Goal: Task Accomplishment & Management: Complete application form

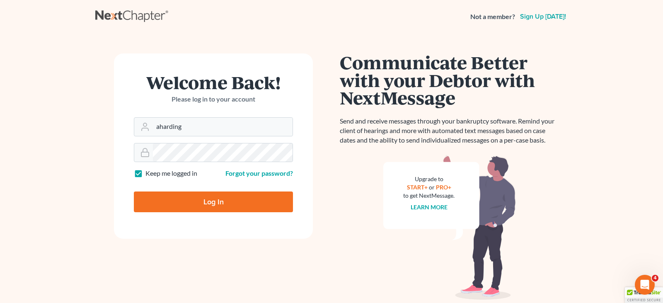
type input "[EMAIL_ADDRESS][DOMAIN_NAME]"
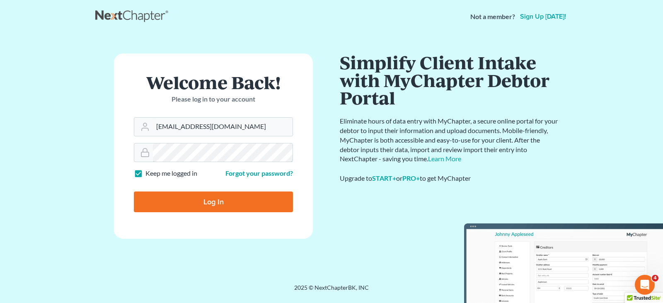
click at [134, 191] on input "Log In" at bounding box center [213, 201] width 159 height 21
type input "Thinking..."
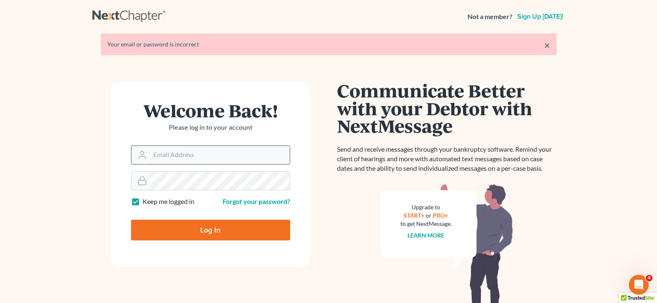
click at [187, 150] on input "Email Address" at bounding box center [220, 155] width 140 height 18
type input "aharding@hardingslaw.com"
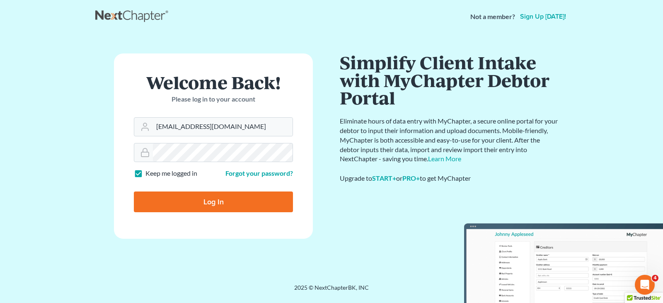
click at [199, 202] on input "Log In" at bounding box center [213, 201] width 159 height 21
type input "Thinking..."
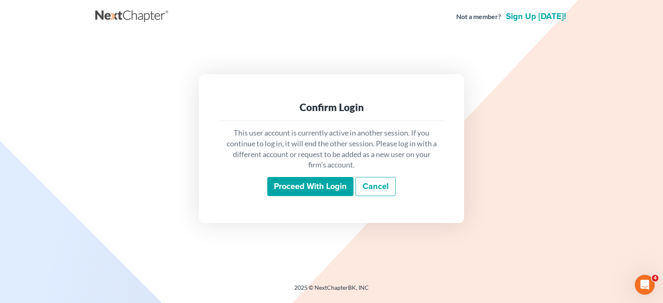
click at [298, 189] on input "Proceed with login" at bounding box center [310, 186] width 86 height 19
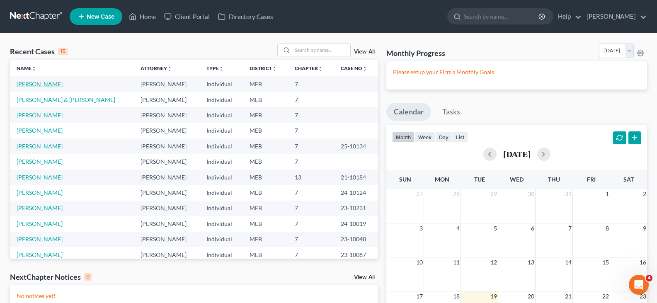
click at [43, 86] on link "Wilson, Brett" at bounding box center [40, 83] width 46 height 7
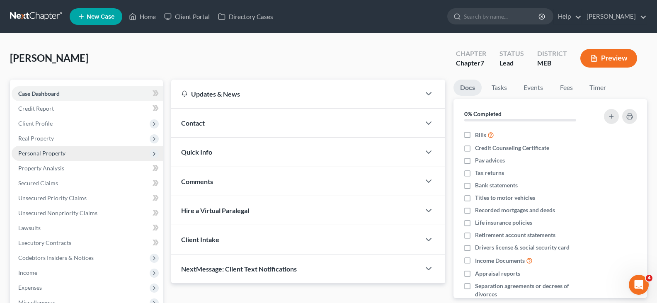
click at [41, 148] on span "Personal Property" at bounding box center [87, 153] width 151 height 15
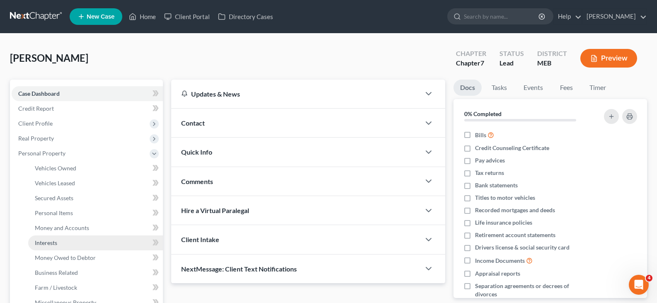
click at [41, 240] on span "Interests" at bounding box center [46, 242] width 22 height 7
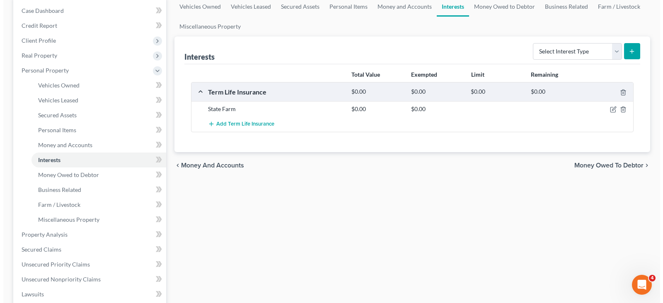
scroll to position [41, 0]
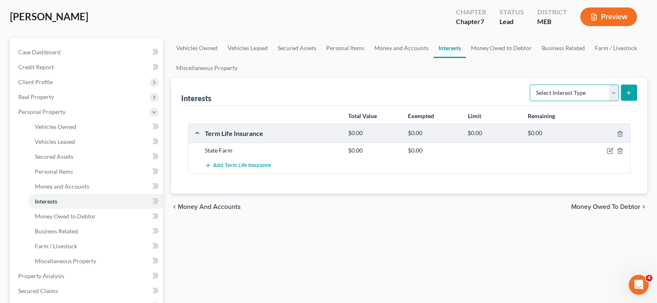
click at [581, 90] on select "Select Interest Type 401K Annuity Bond Education IRA Government Bond Government…" at bounding box center [573, 93] width 89 height 17
select select "401k"
click at [530, 85] on select "Select Interest Type 401K Annuity Bond Education IRA Government Bond Government…" at bounding box center [573, 93] width 89 height 17
click at [628, 94] on line "submit" at bounding box center [628, 93] width 0 height 4
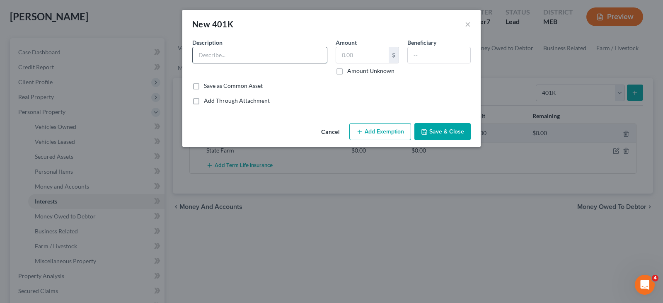
click at [270, 57] on input "text" at bounding box center [260, 55] width 134 height 16
type input "Irving"
type input "10,773.67"
click at [386, 130] on button "Add Exemption" at bounding box center [380, 131] width 62 height 17
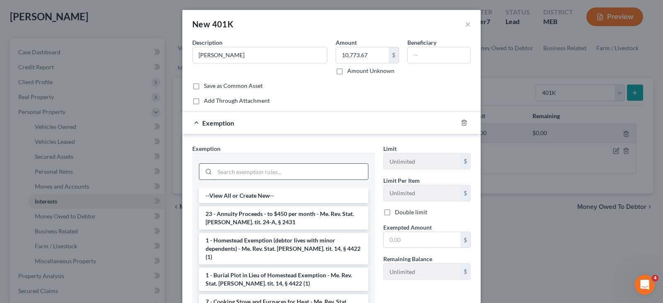
click at [225, 165] on input "search" at bounding box center [291, 172] width 153 height 16
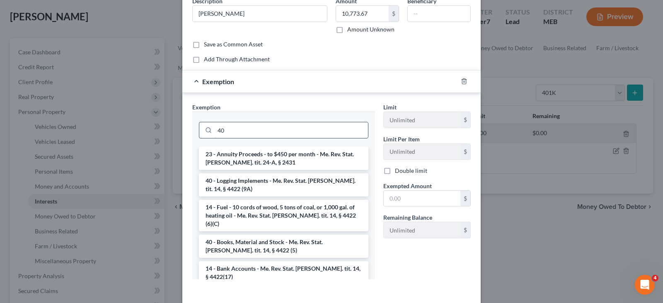
click at [227, 133] on input "40" at bounding box center [291, 130] width 153 height 16
type input "4"
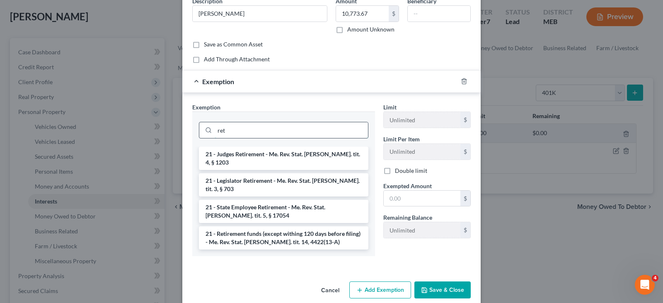
scroll to position [37, 0]
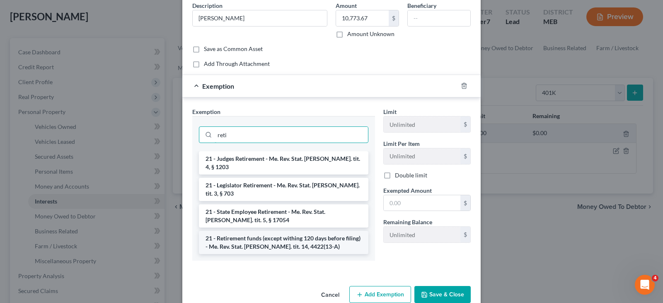
type input "reti"
click at [247, 231] on li "21 - Retirement funds (except withing 120 days before filing) - Me. Rev. Stat. …" at bounding box center [283, 242] width 169 height 23
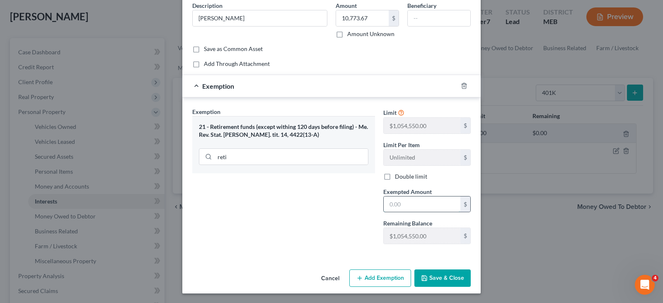
click at [394, 203] on input "text" at bounding box center [422, 204] width 77 height 16
type input "10,773.67"
click at [449, 275] on button "Save & Close" at bounding box center [442, 277] width 56 height 17
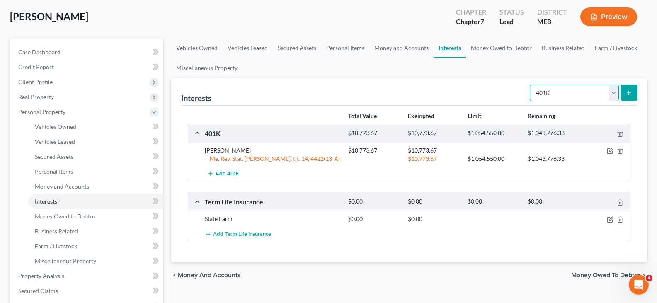
click at [614, 92] on select "Select Interest Type 401K Annuity Bond Education IRA Government Bond Government…" at bounding box center [573, 93] width 89 height 17
select select "ira"
click at [530, 85] on select "Select Interest Type 401K Annuity Bond Education IRA Government Bond Government…" at bounding box center [573, 93] width 89 height 17
click at [636, 94] on button "submit" at bounding box center [629, 93] width 16 height 16
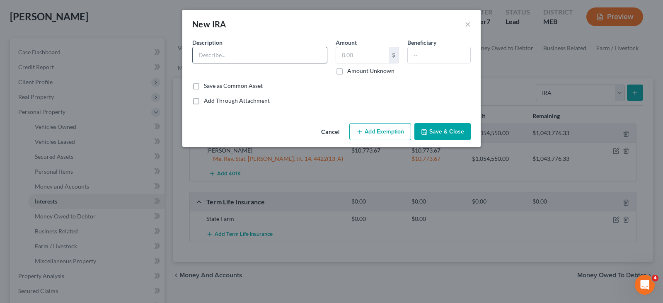
click at [240, 58] on input "text" at bounding box center [260, 55] width 134 height 16
type input "Empower"
type input "978.39"
click at [387, 133] on button "Add Exemption" at bounding box center [380, 131] width 62 height 17
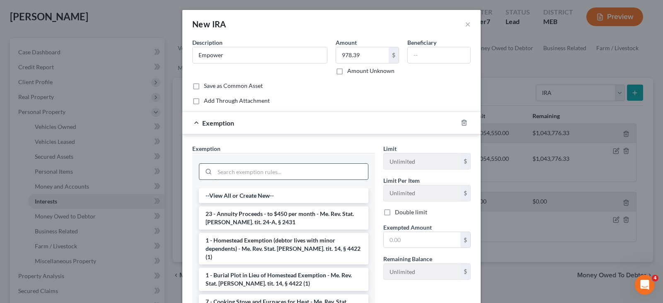
click at [270, 174] on input "search" at bounding box center [291, 172] width 153 height 16
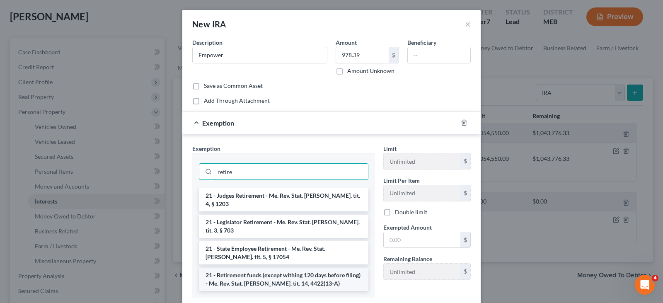
type input "retire"
click at [250, 268] on li "21 - Retirement funds (except withing 120 days before filing) - Me. Rev. Stat. …" at bounding box center [283, 279] width 169 height 23
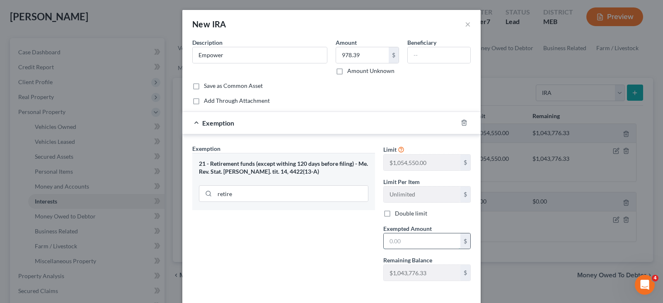
click at [424, 241] on input "text" at bounding box center [422, 241] width 77 height 16
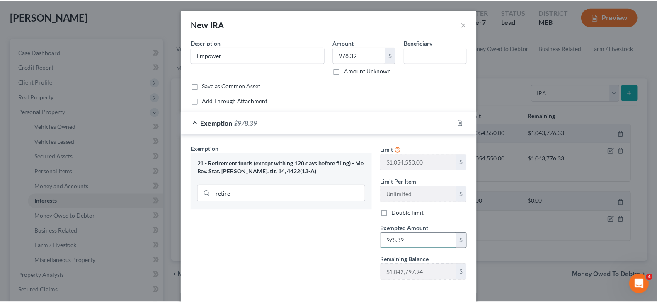
scroll to position [37, 0]
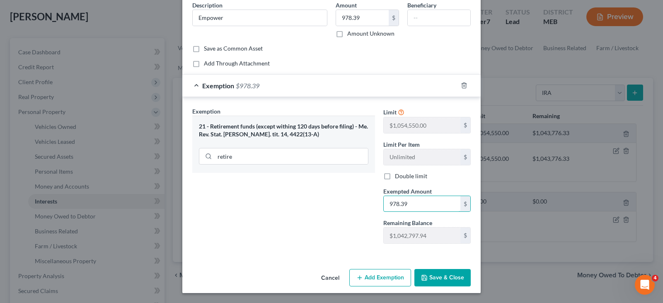
type input "978.39"
click at [437, 277] on button "Save & Close" at bounding box center [442, 277] width 56 height 17
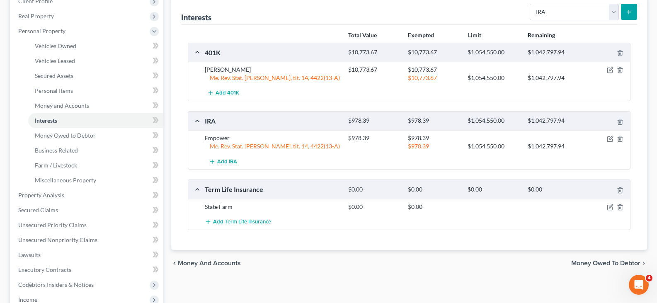
scroll to position [166, 0]
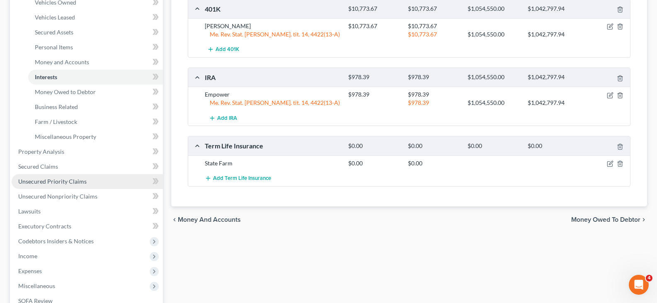
click at [41, 183] on span "Unsecured Priority Claims" at bounding box center [52, 181] width 68 height 7
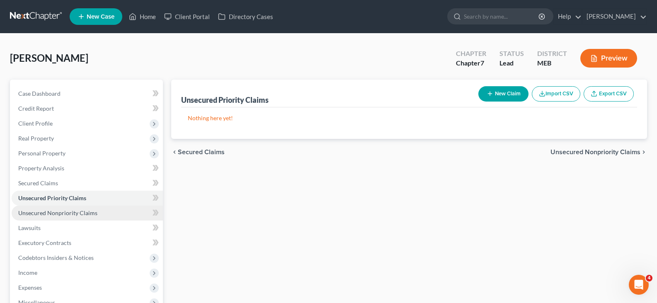
click at [47, 212] on span "Unsecured Nonpriority Claims" at bounding box center [57, 212] width 79 height 7
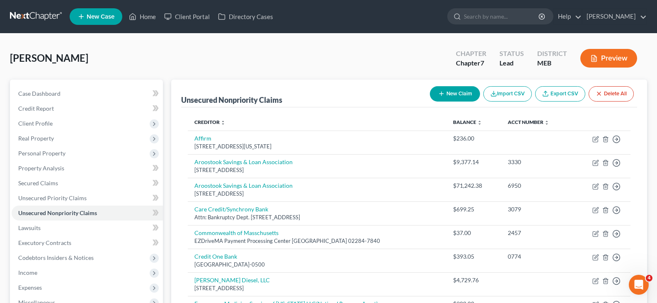
click at [465, 97] on button "New Claim" at bounding box center [455, 93] width 50 height 15
select select "0"
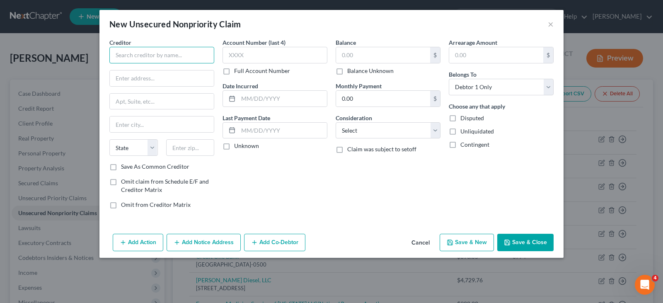
click at [118, 58] on input "text" at bounding box center [161, 55] width 105 height 17
click at [142, 62] on input "Aroostook" at bounding box center [161, 55] width 105 height 17
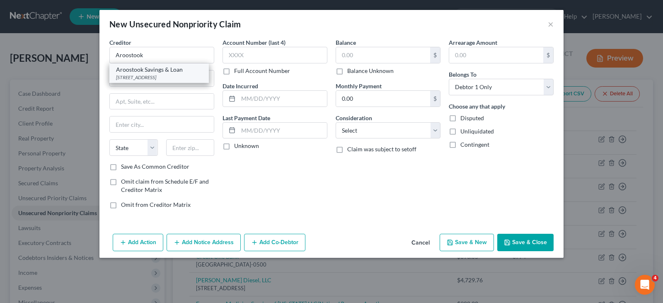
click at [180, 72] on div "Aroostook Savings & Loan" at bounding box center [159, 69] width 86 height 8
type input "Aroostook Savings & Loan"
type input "PO Box 1092"
type input "Presque Isle"
select select "20"
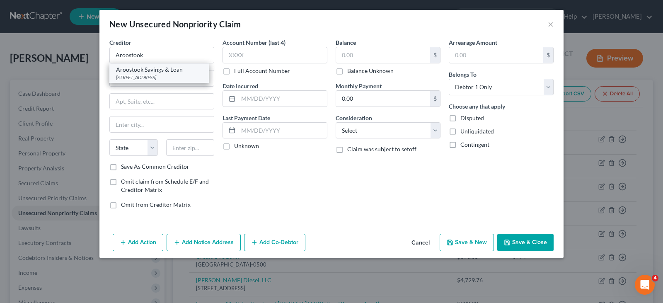
type input "04769"
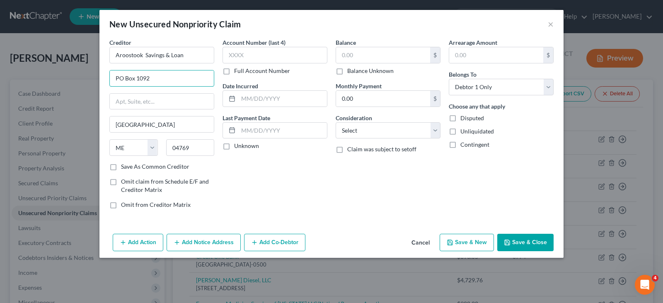
drag, startPoint x: 180, startPoint y: 72, endPoint x: 0, endPoint y: 8, distance: 191.3
click at [0, 35] on div "New Unsecured Nonpriority Claim × Creditor * Aroostook Savings & Loan PO Box 10…" at bounding box center [331, 151] width 663 height 303
type input "43 High Street"
type input "Caribou"
type input "04736"
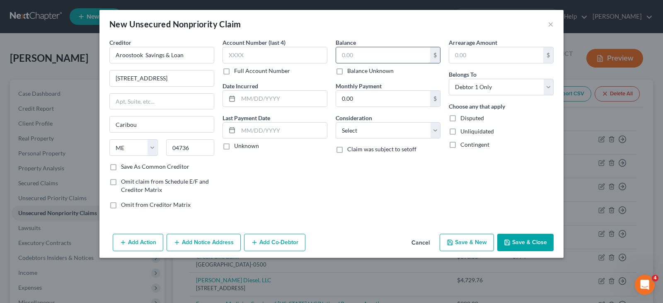
click at [389, 53] on input "text" at bounding box center [383, 55] width 94 height 16
type input "3,827"
click at [390, 130] on select "Select Cable / Satellite Services Collection Agency Credit Card Debt Debt Couns…" at bounding box center [388, 130] width 105 height 17
select select "10"
click at [336, 122] on select "Select Cable / Satellite Services Collection Agency Credit Card Debt Debt Couns…" at bounding box center [388, 130] width 105 height 17
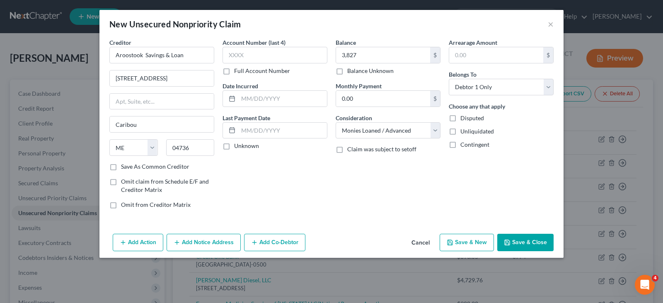
click at [386, 206] on div "Balance 3,827.00 $ Balance Unknown Balance Undetermined 3,827 $ Balance Unknown…" at bounding box center [387, 126] width 113 height 177
click at [543, 247] on button "Save & Close" at bounding box center [525, 242] width 56 height 17
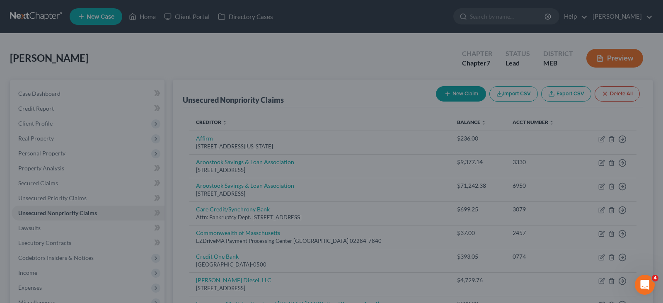
type input "3,827.00"
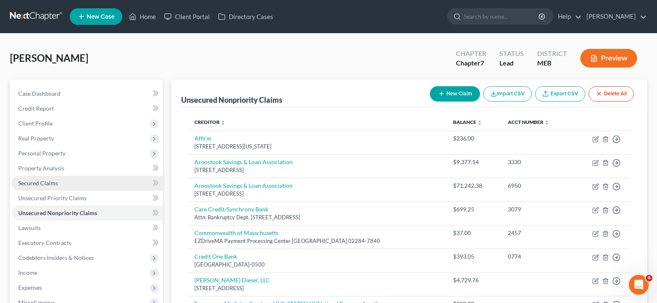
click at [71, 186] on link "Secured Claims" at bounding box center [87, 183] width 151 height 15
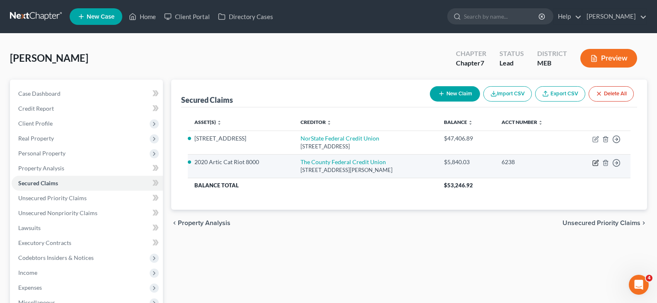
click at [594, 162] on icon "button" at bounding box center [596, 162] width 4 height 4
select select "20"
select select "2"
select select "0"
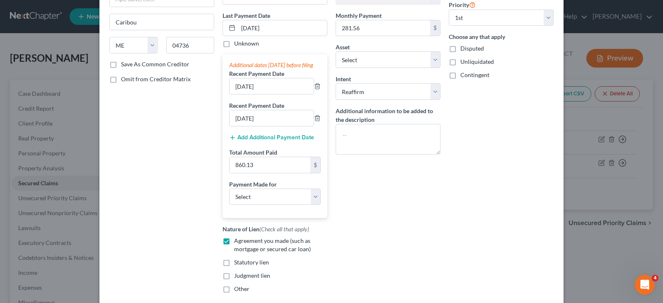
scroll to position [166, 0]
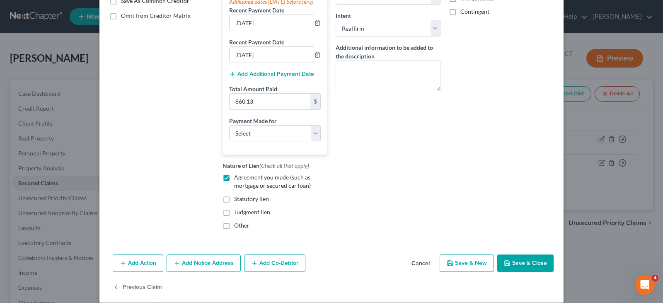
click at [234, 183] on label "Agreement you made (such as mortgage or secured car loan)" at bounding box center [280, 181] width 93 height 17
click at [237, 179] on input "Agreement you made (such as mortgage or secured car loan)" at bounding box center [239, 175] width 5 height 5
checkbox input "false"
click at [234, 229] on label "Other" at bounding box center [241, 225] width 15 height 8
click at [237, 227] on input "Other" at bounding box center [239, 223] width 5 height 5
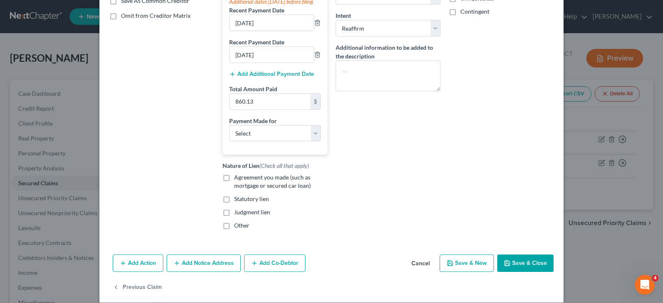
checkbox input "true"
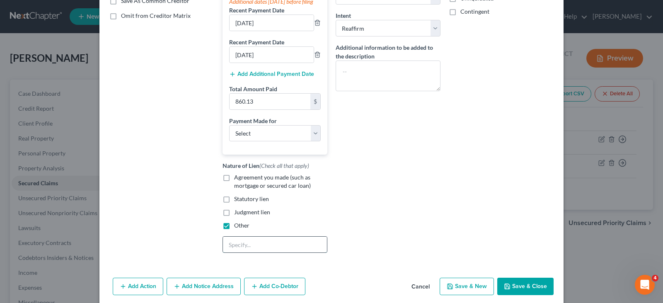
click at [252, 250] on input "text" at bounding box center [275, 245] width 104 height 16
type input "Snowmobile Loan"
click at [285, 142] on select "Select Car Credit Card Loan Repayment Mortgage Other Suppliers Or Vendors" at bounding box center [275, 133] width 92 height 17
select select "2"
click at [229, 133] on select "Select Car Credit Card Loan Repayment Mortgage Other Suppliers Or Vendors" at bounding box center [275, 133] width 92 height 17
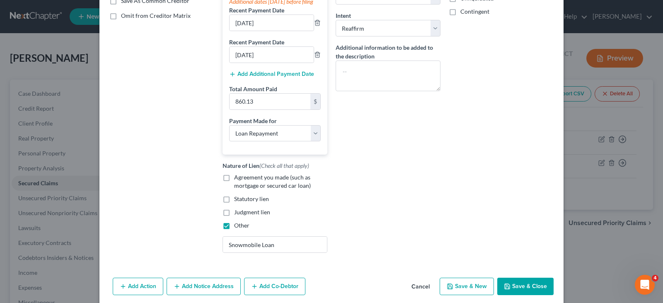
click at [550, 175] on div "Arrearage Amount 0 $ Belongs To * Select Debtor 1 Only Debtor 2 Only Debtor 1 A…" at bounding box center [500, 65] width 113 height 387
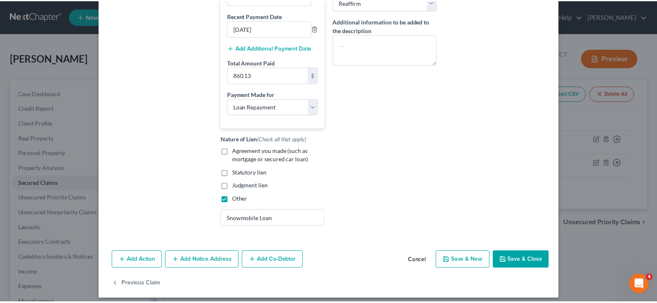
scroll to position [206, 0]
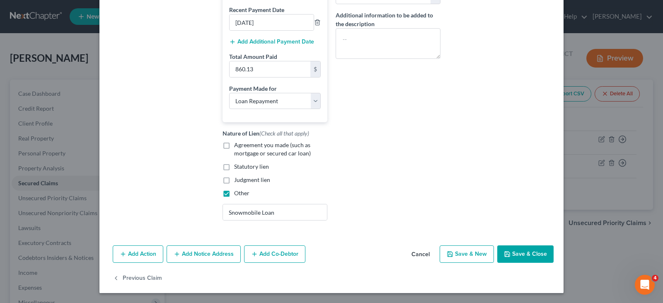
click at [532, 254] on button "Save & Close" at bounding box center [525, 253] width 56 height 17
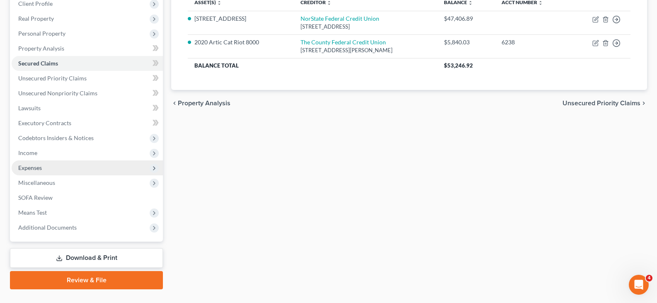
scroll to position [124, 0]
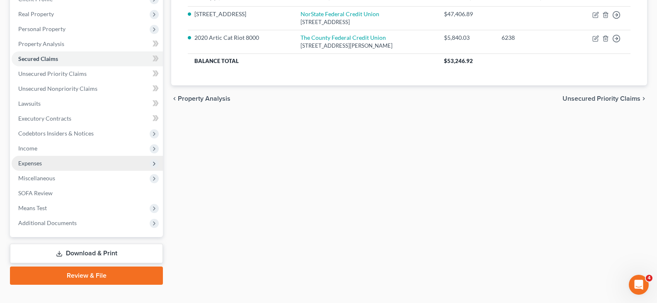
click at [41, 163] on span "Expenses" at bounding box center [30, 162] width 24 height 7
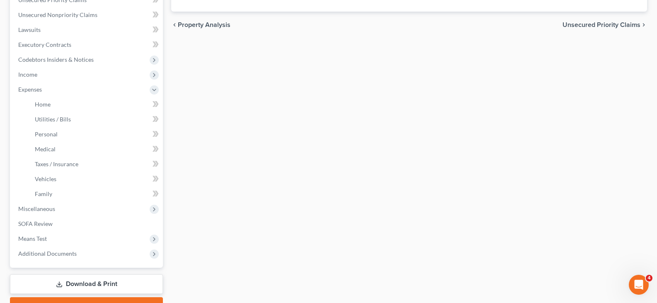
scroll to position [207, 0]
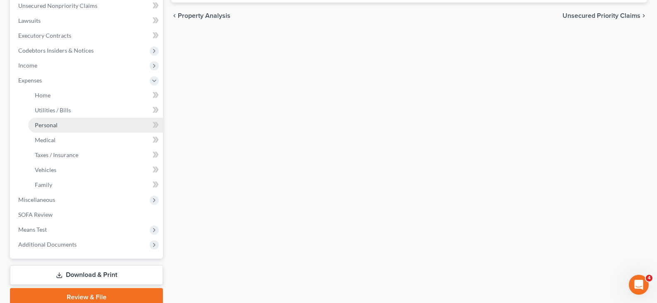
click at [47, 129] on link "Personal" at bounding box center [95, 125] width 135 height 15
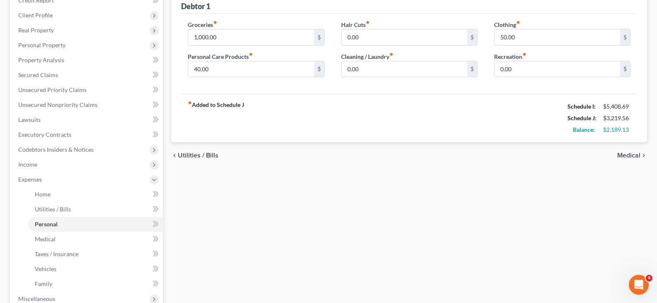
scroll to position [124, 0]
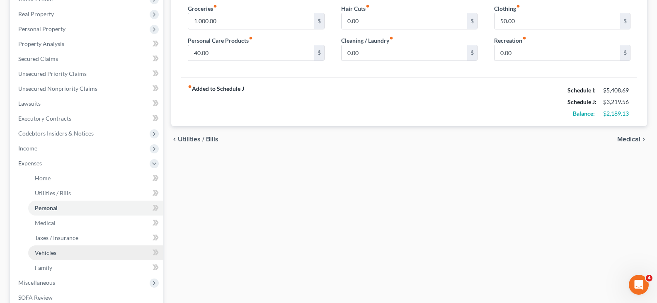
click at [51, 252] on span "Vehicles" at bounding box center [46, 252] width 22 height 7
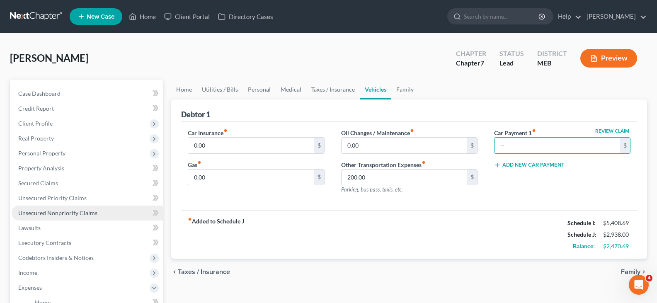
scroll to position [41, 0]
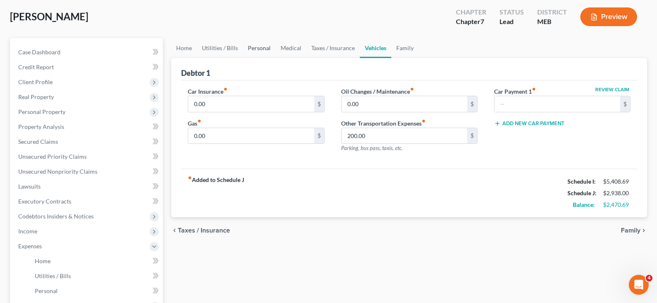
click at [247, 46] on link "Personal" at bounding box center [259, 48] width 33 height 20
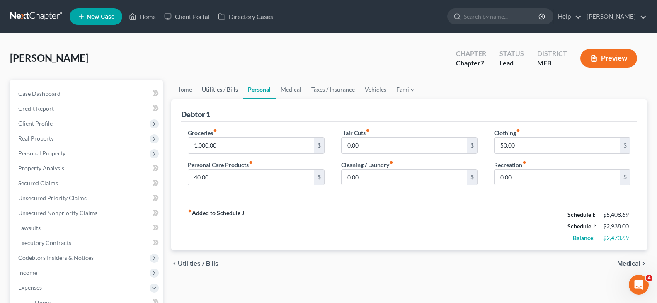
click at [225, 87] on link "Utilities / Bills" at bounding box center [220, 90] width 46 height 20
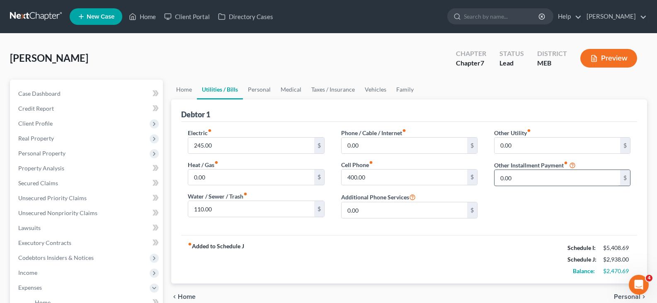
click at [518, 173] on input "0.00" at bounding box center [557, 178] width 126 height 16
type input "2"
type input "281.56"
click at [371, 260] on div "fiber_manual_record Added to Schedule J Schedule I: $5,408.69 Schedule J: $3,21…" at bounding box center [409, 259] width 456 height 48
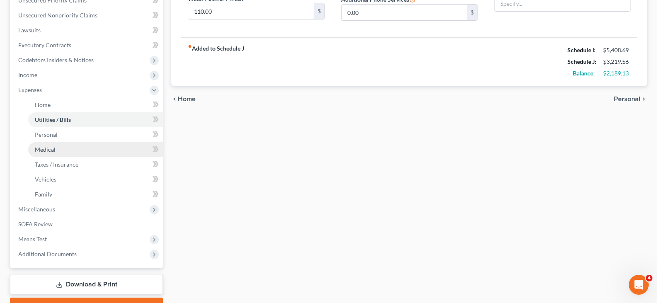
scroll to position [207, 0]
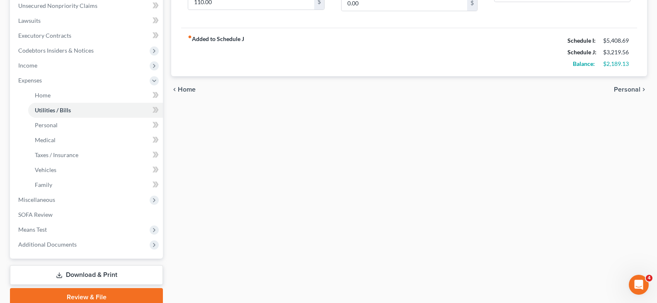
click at [69, 278] on link "Download & Print" at bounding box center [86, 274] width 153 height 19
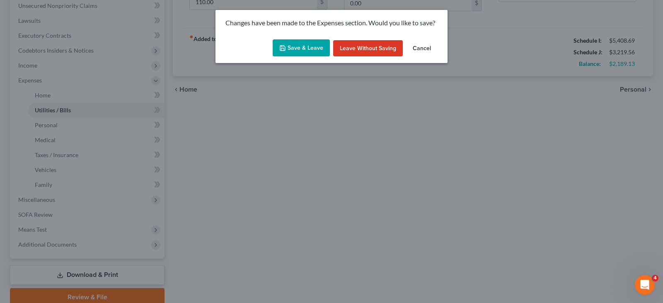
click at [303, 44] on button "Save & Leave" at bounding box center [301, 47] width 57 height 17
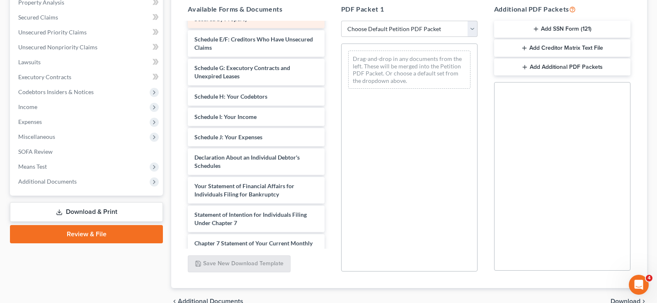
scroll to position [124, 0]
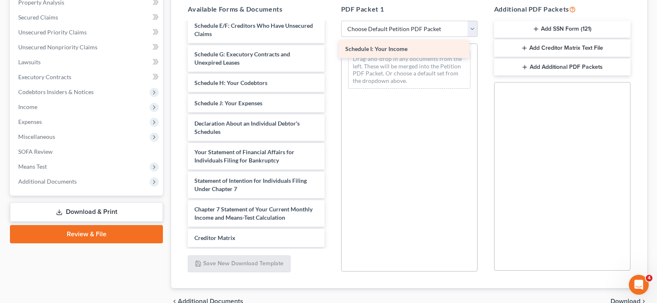
drag, startPoint x: 232, startPoint y: 115, endPoint x: 382, endPoint y: 53, distance: 163.2
click at [331, 53] on div "Schedule I: Your Income Voluntary Petition for Individuals Filing for Bankruptc…" at bounding box center [256, 108] width 150 height 418
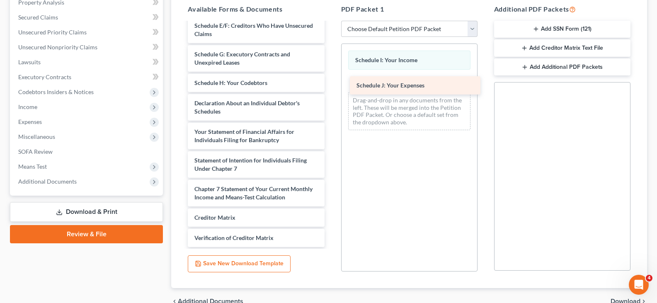
drag, startPoint x: 211, startPoint y: 109, endPoint x: 372, endPoint y: 82, distance: 163.6
click at [331, 82] on div "Schedule J: Your Expenses Voluntary Petition for Individuals Filing for Bankrup…" at bounding box center [256, 97] width 150 height 397
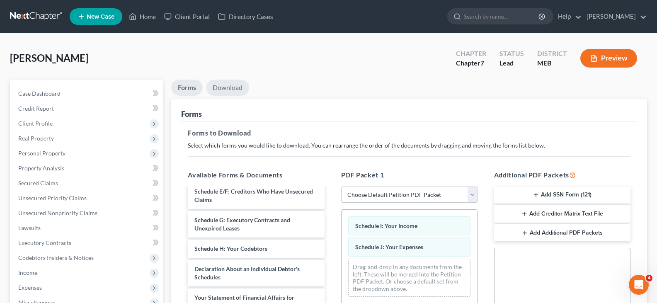
click at [230, 88] on link "Download" at bounding box center [227, 88] width 43 height 16
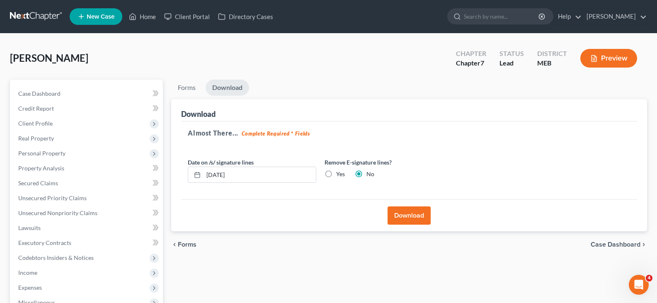
click at [402, 217] on button "Download" at bounding box center [408, 215] width 43 height 18
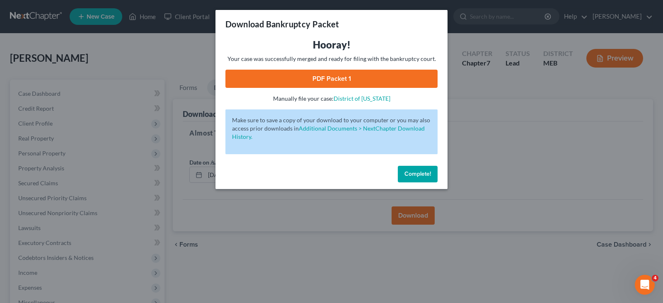
click at [343, 80] on link "PDF Packet 1" at bounding box center [331, 79] width 212 height 18
click at [414, 171] on span "Complete!" at bounding box center [417, 173] width 27 height 7
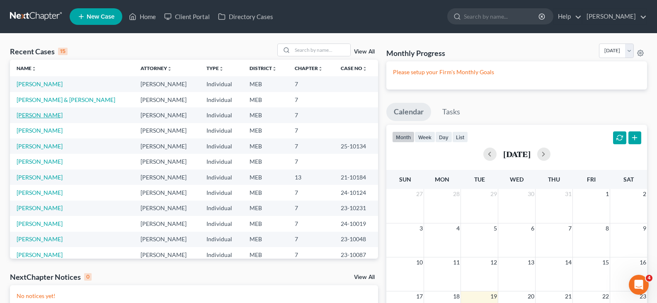
click at [33, 118] on link "[PERSON_NAME]" at bounding box center [40, 114] width 46 height 7
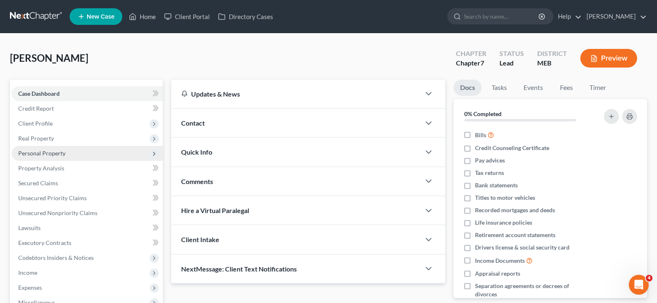
click at [59, 154] on span "Personal Property" at bounding box center [41, 153] width 47 height 7
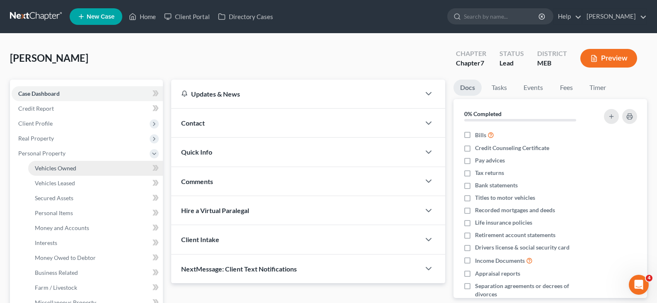
click at [60, 164] on span "Vehicles Owned" at bounding box center [55, 167] width 41 height 7
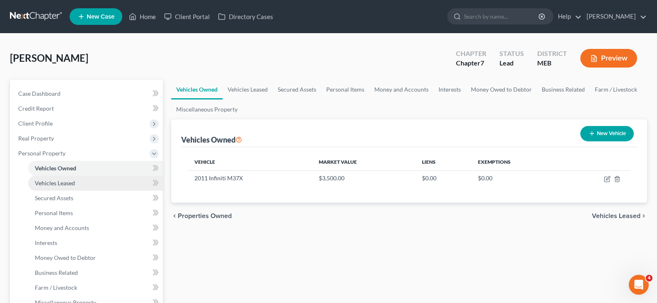
click at [55, 187] on link "Vehicles Leased" at bounding box center [95, 183] width 135 height 15
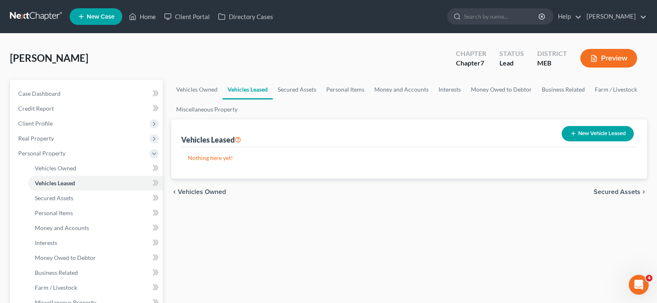
click at [94, 13] on link "New Case" at bounding box center [96, 16] width 53 height 17
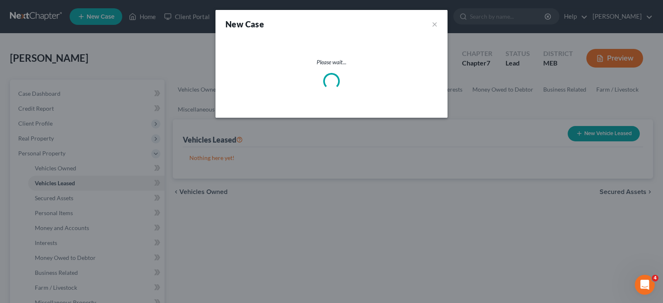
select select "37"
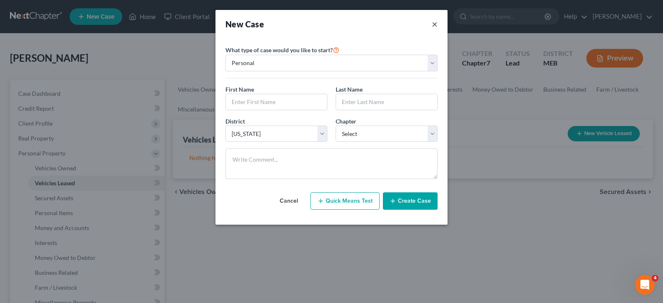
click at [433, 25] on button "×" at bounding box center [435, 24] width 6 height 12
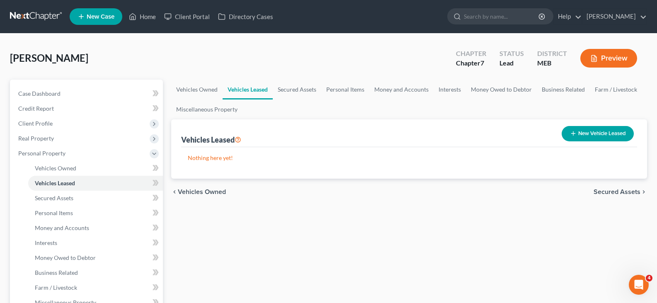
click at [13, 17] on link at bounding box center [36, 16] width 53 height 15
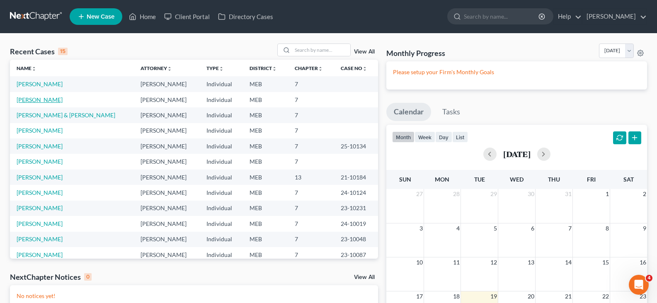
click at [32, 98] on link "[PERSON_NAME]" at bounding box center [40, 99] width 46 height 7
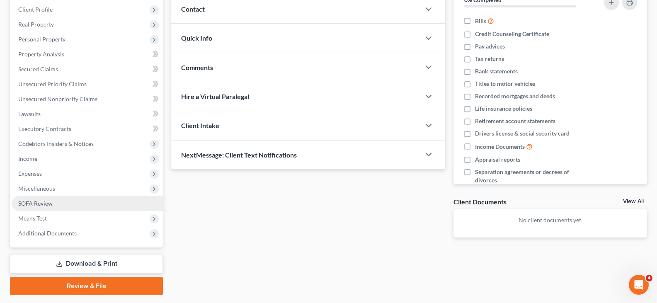
scroll to position [124, 0]
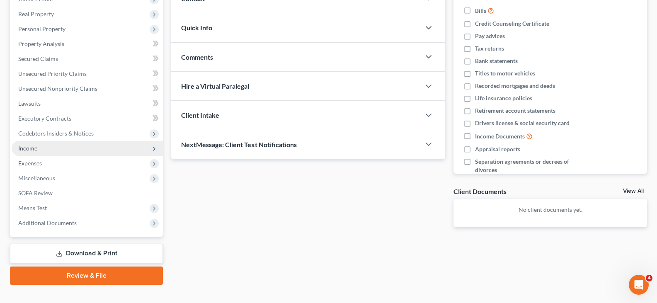
click at [33, 148] on span "Income" at bounding box center [27, 148] width 19 height 7
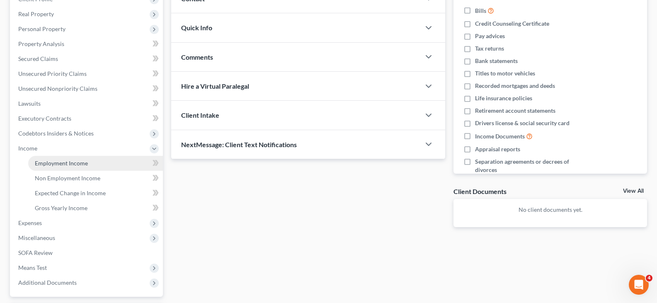
click at [75, 165] on span "Employment Income" at bounding box center [61, 162] width 53 height 7
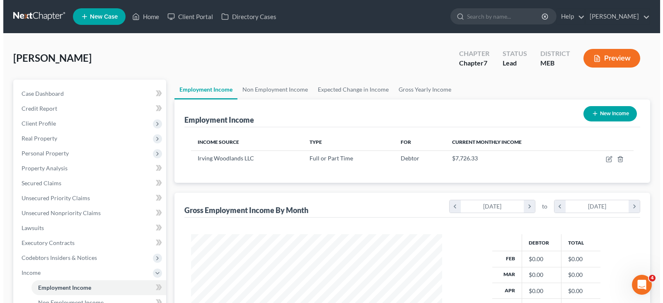
scroll to position [149, 268]
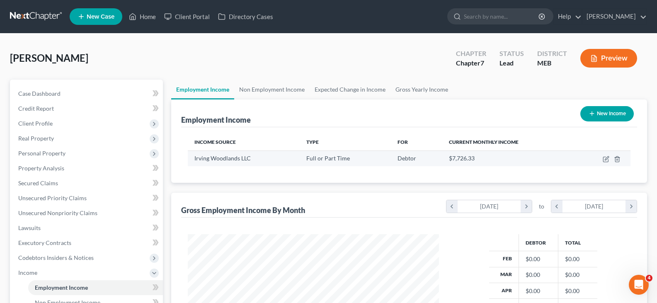
click at [602, 159] on td at bounding box center [602, 158] width 55 height 16
click at [604, 160] on icon "button" at bounding box center [605, 159] width 7 height 7
select select "0"
select select "20"
select select "3"
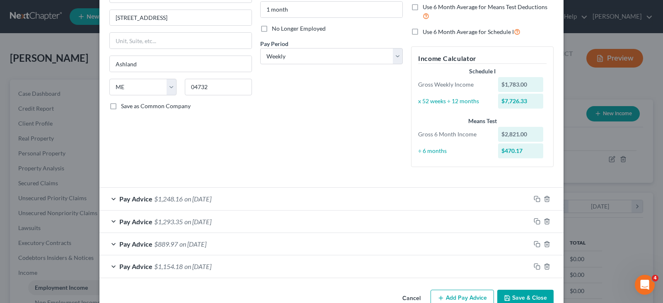
scroll to position [113, 0]
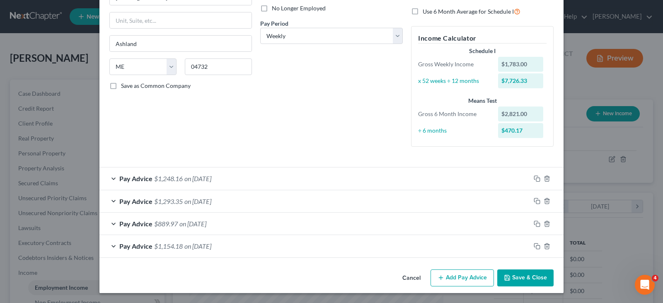
click at [123, 179] on span "Pay Advice" at bounding box center [135, 178] width 33 height 8
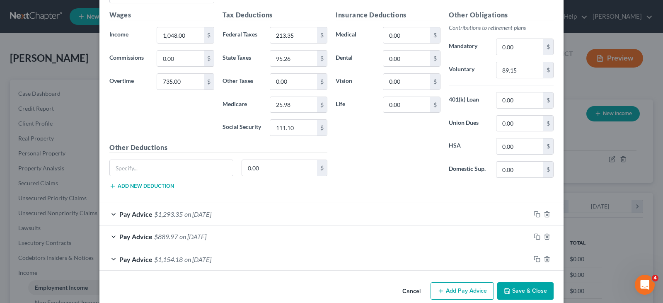
scroll to position [362, 0]
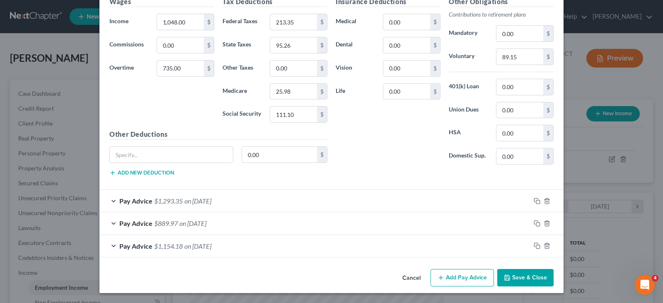
click at [145, 202] on span "Pay Advice" at bounding box center [135, 201] width 33 height 8
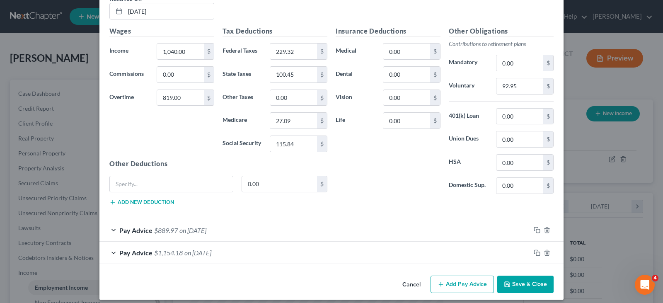
scroll to position [612, 0]
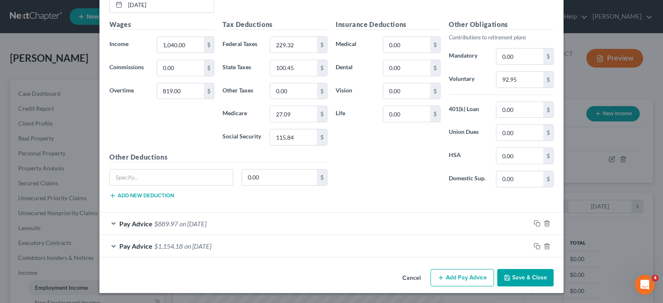
click at [155, 222] on span "$889.97" at bounding box center [166, 224] width 24 height 8
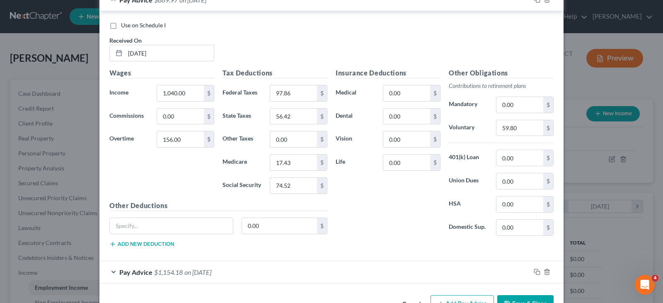
scroll to position [862, 0]
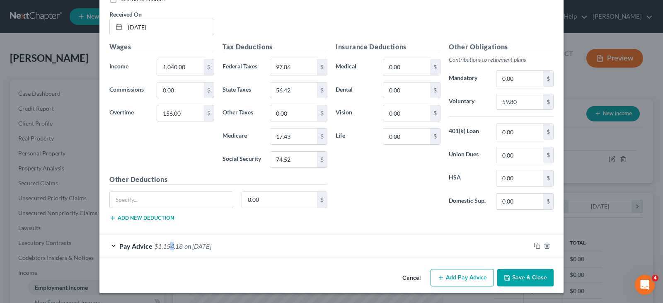
click at [169, 249] on span "$1,154.18" at bounding box center [168, 246] width 29 height 8
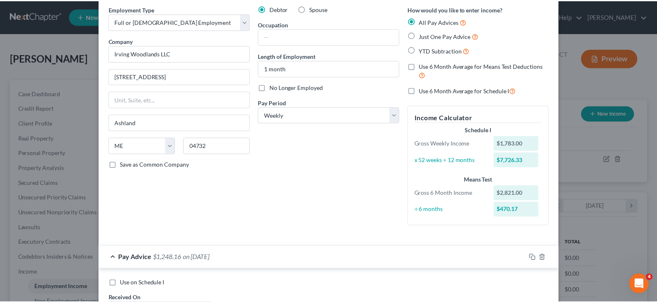
scroll to position [0, 0]
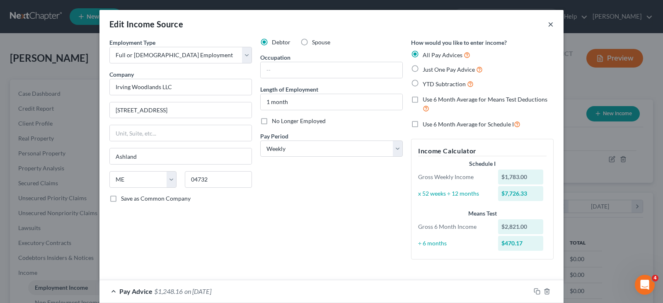
click at [548, 24] on button "×" at bounding box center [551, 24] width 6 height 10
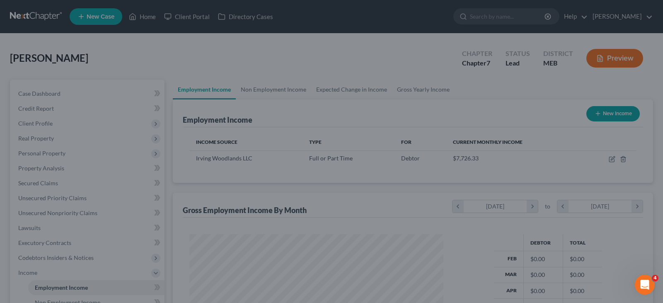
scroll to position [414086, 413967]
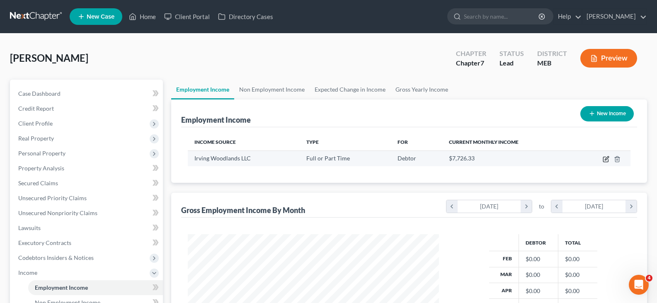
click at [605, 160] on icon "button" at bounding box center [606, 158] width 4 height 4
select select "0"
select select "20"
select select "3"
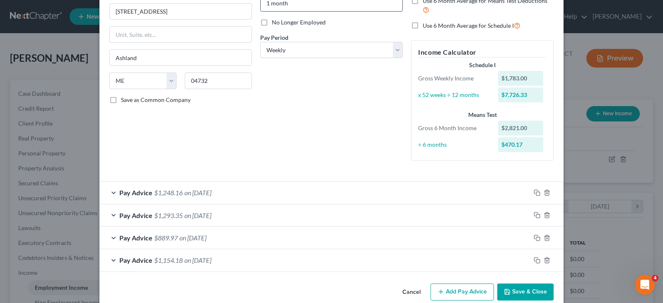
scroll to position [113, 0]
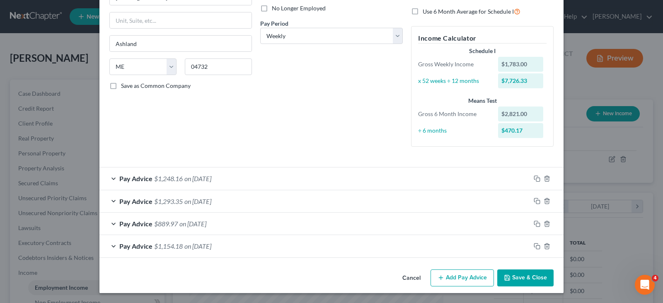
click at [191, 248] on span "on 07/24/2025" at bounding box center [197, 246] width 27 height 8
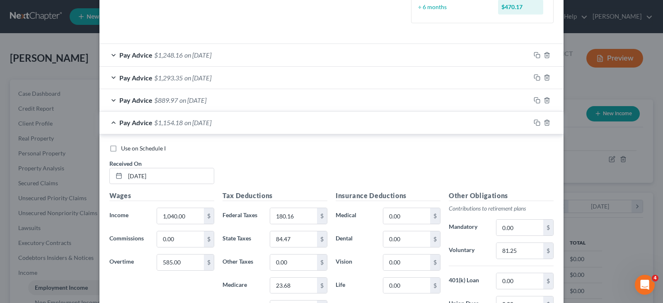
scroll to position [196, 0]
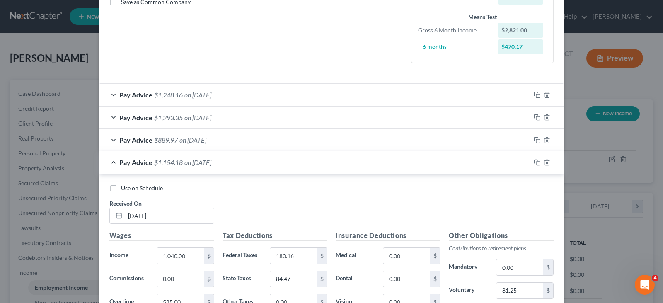
click at [187, 142] on span "on 07/31/2025" at bounding box center [192, 140] width 27 height 8
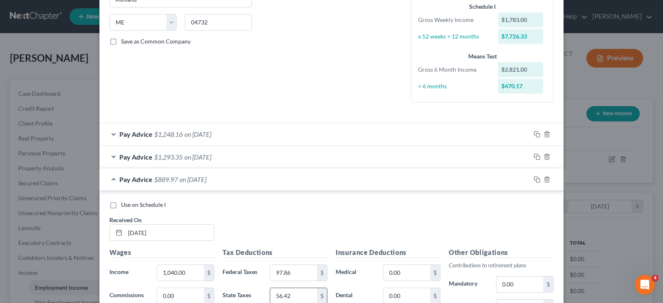
scroll to position [156, 0]
click at [198, 157] on span "on 08/07/2025" at bounding box center [197, 158] width 27 height 8
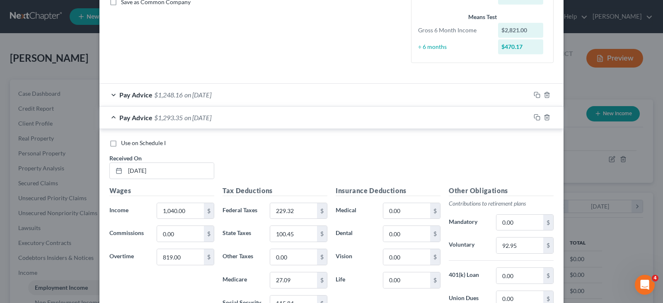
scroll to position [207, 0]
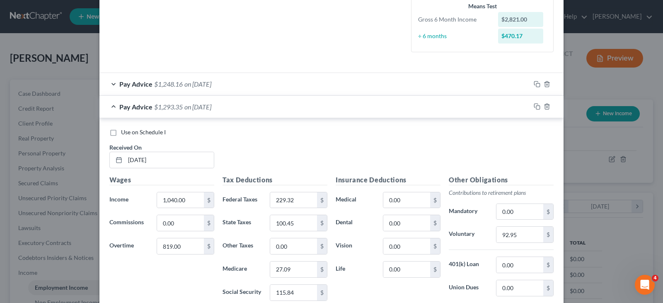
click at [189, 84] on span "on 08/14/2025" at bounding box center [197, 84] width 27 height 8
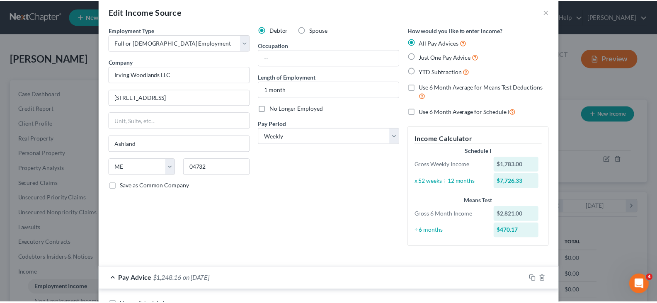
scroll to position [0, 0]
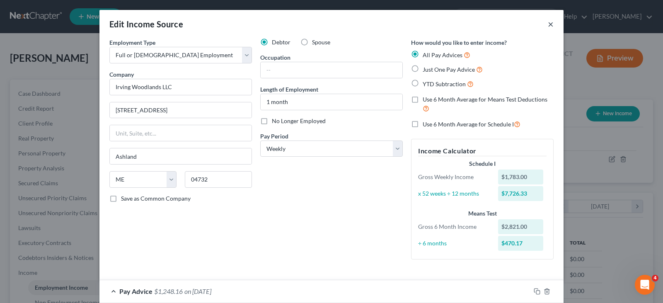
click at [549, 25] on button "×" at bounding box center [551, 24] width 6 height 10
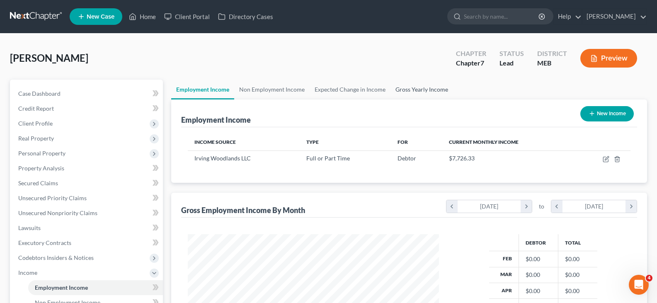
click at [432, 88] on link "Gross Yearly Income" at bounding box center [421, 90] width 63 height 20
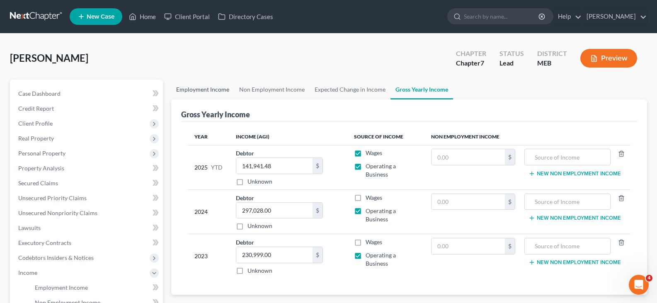
click at [205, 93] on link "Employment Income" at bounding box center [202, 90] width 63 height 20
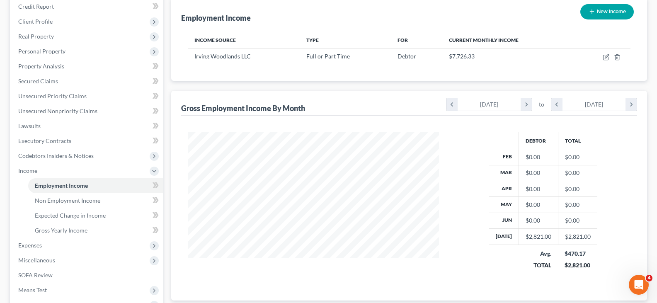
scroll to position [124, 0]
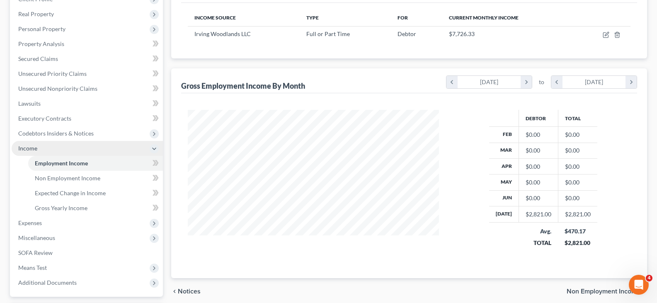
click at [23, 149] on span "Income" at bounding box center [27, 148] width 19 height 7
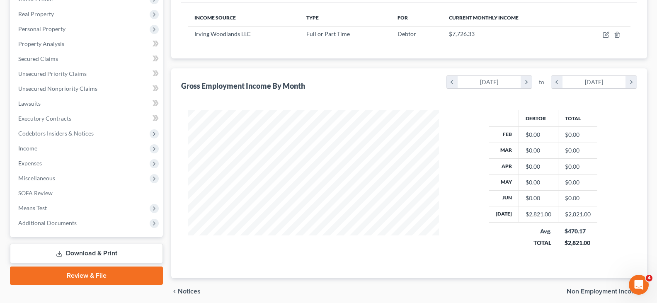
click at [79, 254] on link "Download & Print" at bounding box center [86, 253] width 153 height 19
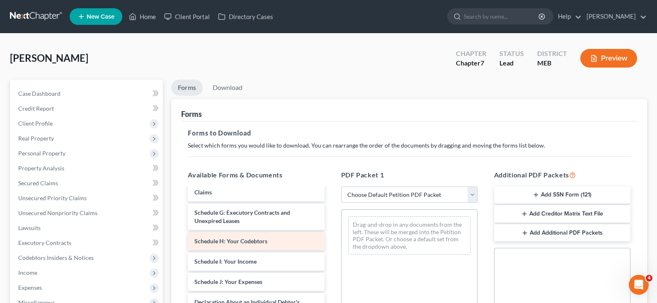
scroll to position [166, 0]
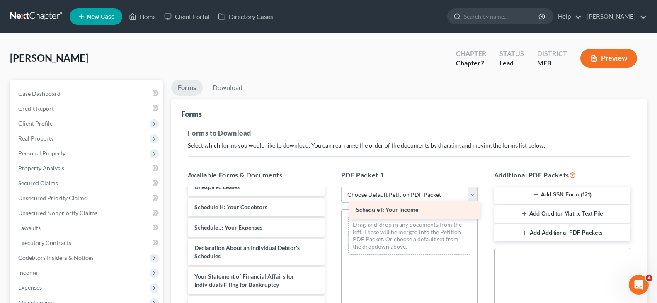
drag, startPoint x: 246, startPoint y: 235, endPoint x: 436, endPoint y: 205, distance: 192.1
click at [331, 205] on div "Schedule I: Your Income Voluntary Petition for Individuals Filing for Bankruptc…" at bounding box center [256, 232] width 150 height 418
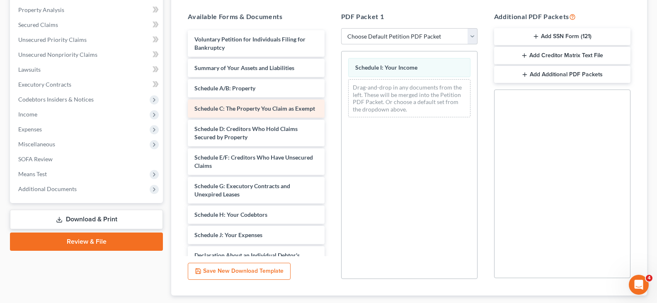
scroll to position [0, 0]
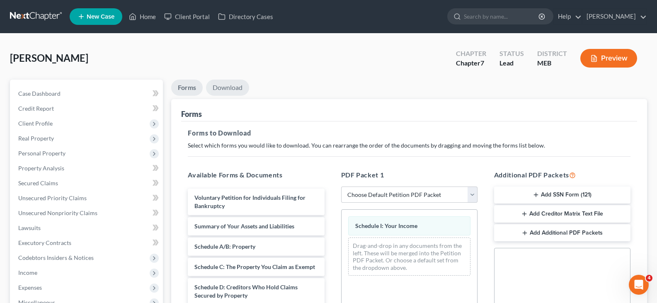
click at [235, 90] on link "Download" at bounding box center [227, 88] width 43 height 16
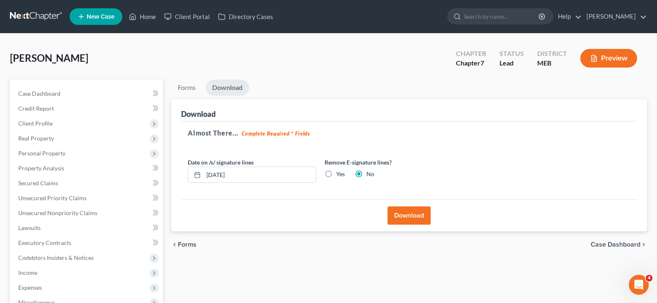
click at [408, 211] on button "Download" at bounding box center [408, 215] width 43 height 18
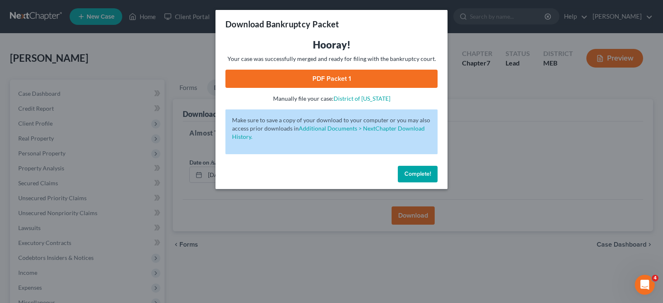
click at [340, 79] on link "PDF Packet 1" at bounding box center [331, 79] width 212 height 18
drag, startPoint x: 423, startPoint y: 171, endPoint x: 315, endPoint y: 184, distance: 108.1
click at [423, 171] on span "Complete!" at bounding box center [417, 173] width 27 height 7
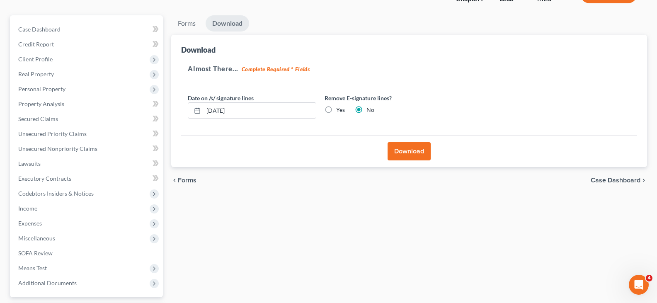
scroll to position [83, 0]
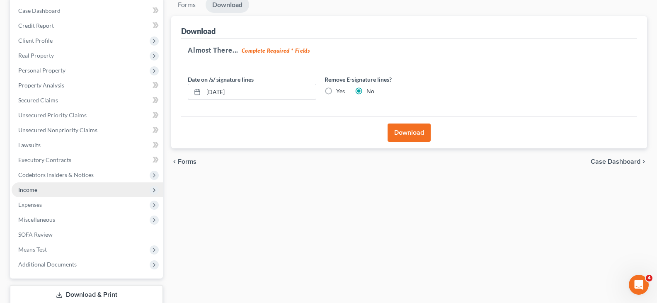
click at [45, 188] on span "Income" at bounding box center [87, 189] width 151 height 15
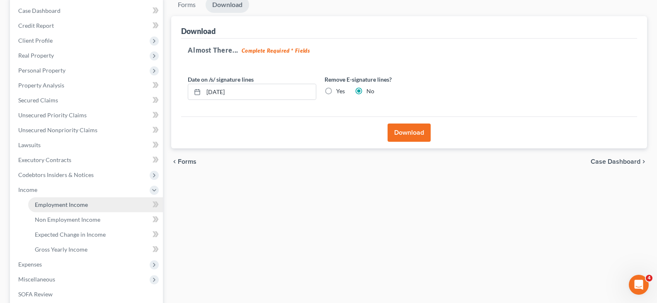
click at [48, 206] on span "Employment Income" at bounding box center [61, 204] width 53 height 7
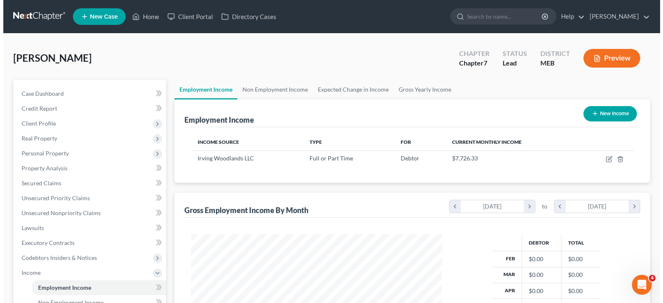
scroll to position [149, 268]
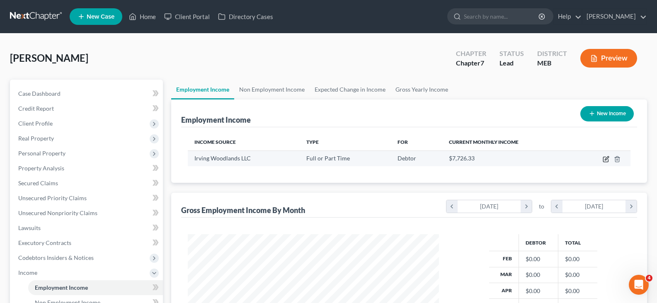
click at [605, 160] on icon "button" at bounding box center [606, 158] width 4 height 4
select select "0"
select select "20"
select select "3"
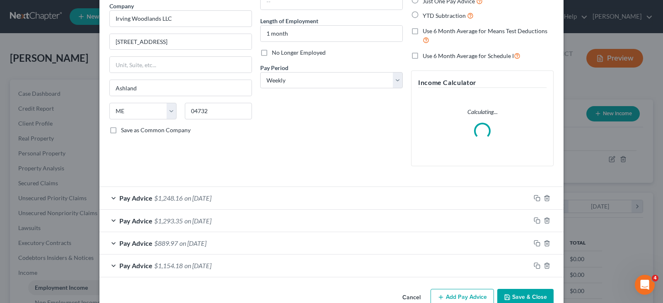
scroll to position [83, 0]
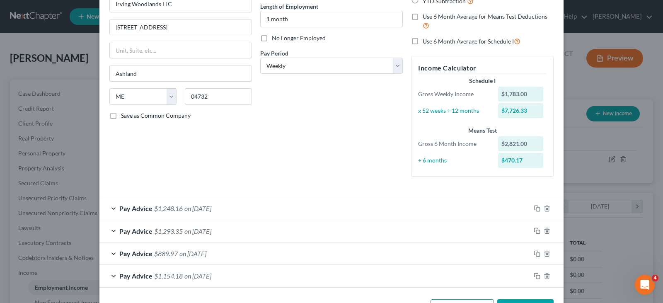
click at [200, 206] on span "on 08/14/2025" at bounding box center [197, 208] width 27 height 8
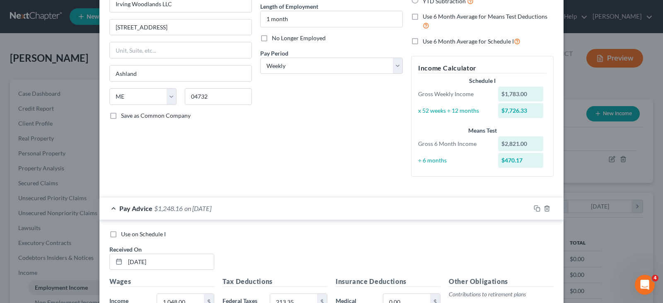
click at [121, 237] on label "Use on Schedule I" at bounding box center [143, 234] width 45 height 8
click at [124, 235] on input "Use on Schedule I" at bounding box center [126, 232] width 5 height 5
checkbox input "true"
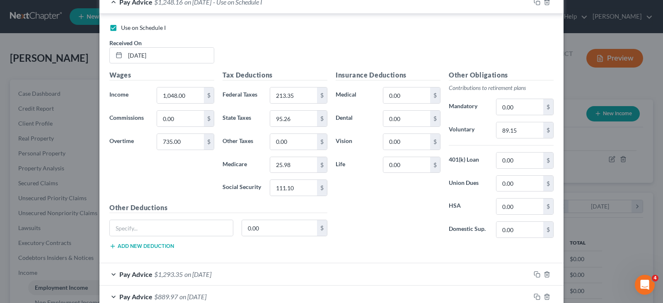
scroll to position [362, 0]
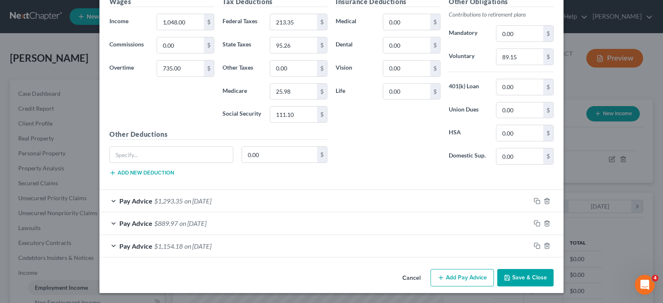
click at [136, 201] on span "Pay Advice" at bounding box center [135, 201] width 33 height 8
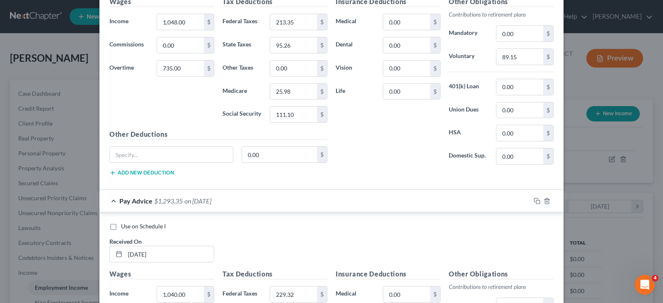
click at [121, 228] on label "Use on Schedule I" at bounding box center [143, 226] width 45 height 8
click at [124, 227] on input "Use on Schedule I" at bounding box center [126, 224] width 5 height 5
checkbox input "true"
checkbox input "false"
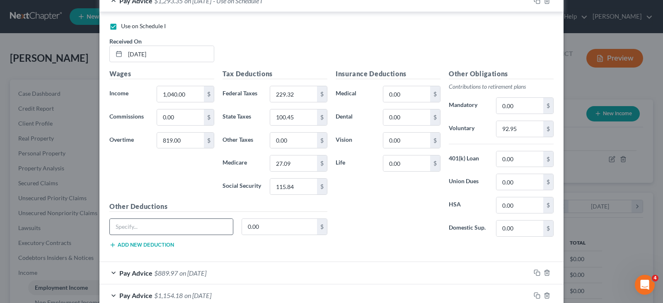
scroll to position [570, 0]
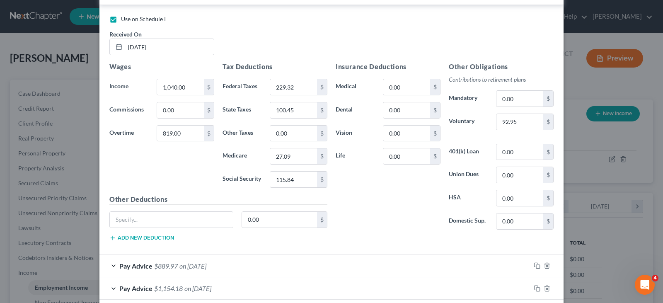
click at [123, 266] on span "Pay Advice" at bounding box center [135, 266] width 33 height 8
click at [121, 292] on label "Use on Schedule I" at bounding box center [143, 291] width 45 height 8
click at [124, 292] on input "Use on Schedule I" at bounding box center [126, 289] width 5 height 5
checkbox input "true"
checkbox input "false"
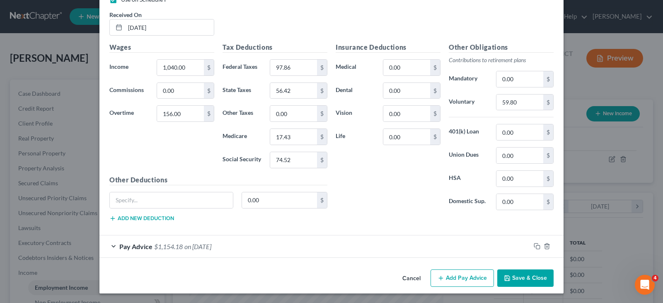
scroll to position [862, 0]
click at [132, 218] on button "Add new deduction" at bounding box center [141, 218] width 65 height 7
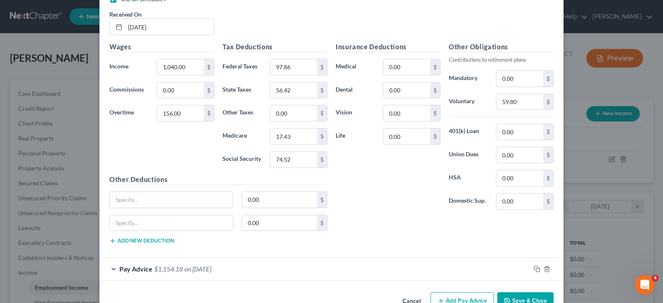
scroll to position [884, 0]
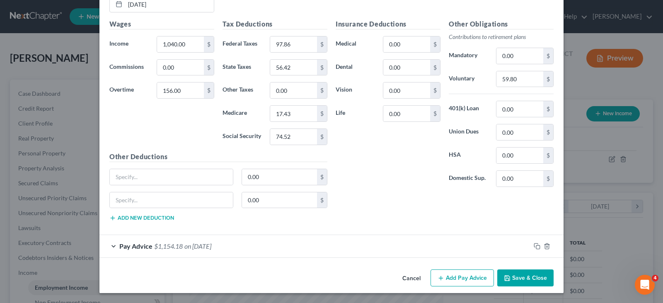
click at [133, 247] on span "Pay Advice" at bounding box center [135, 246] width 33 height 8
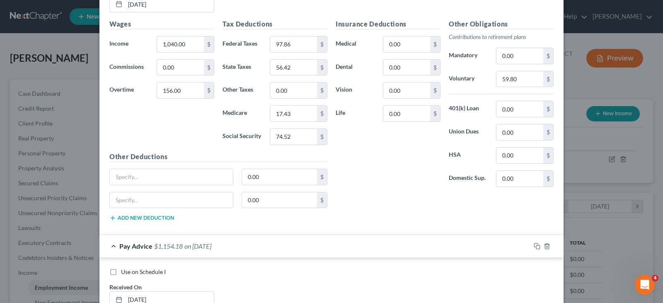
click at [121, 273] on label "Use on Schedule I" at bounding box center [143, 272] width 45 height 8
click at [124, 273] on input "Use on Schedule I" at bounding box center [126, 270] width 5 height 5
checkbox input "true"
checkbox input "false"
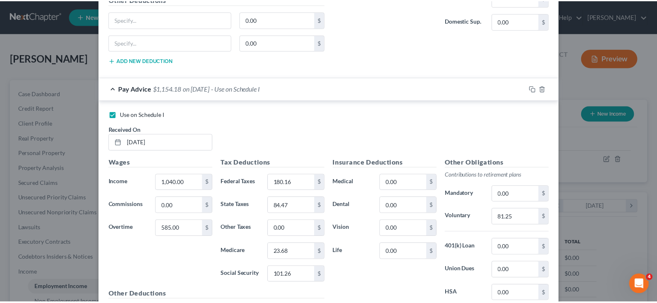
scroll to position [1134, 0]
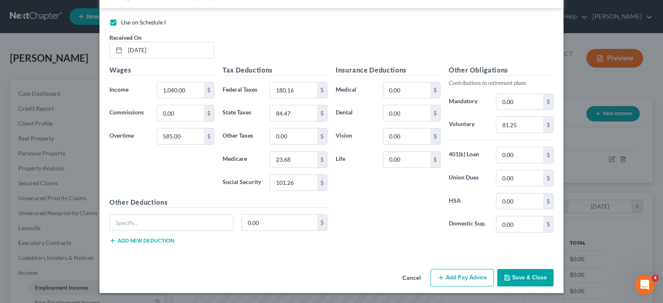
click at [504, 275] on icon "button" at bounding box center [507, 277] width 7 height 7
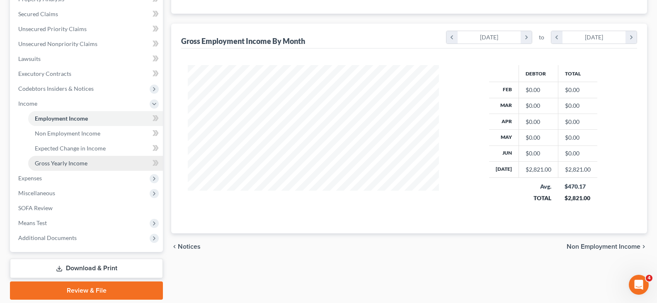
scroll to position [197, 0]
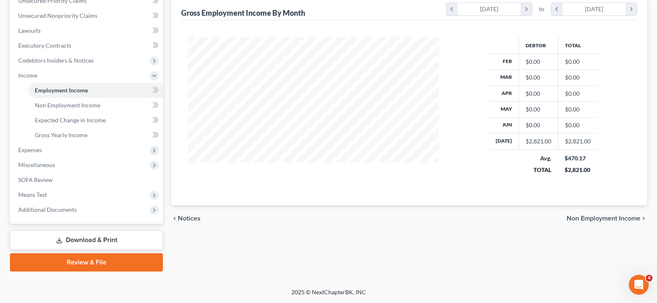
click at [93, 242] on link "Download & Print" at bounding box center [86, 239] width 153 height 19
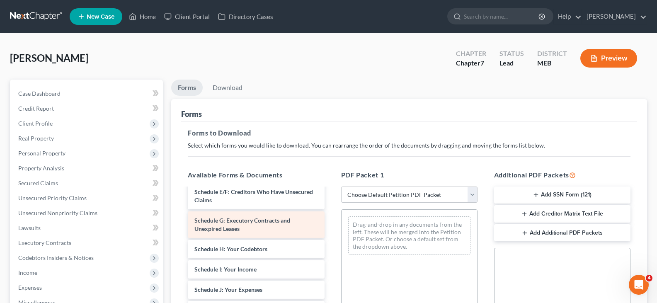
scroll to position [124, 0]
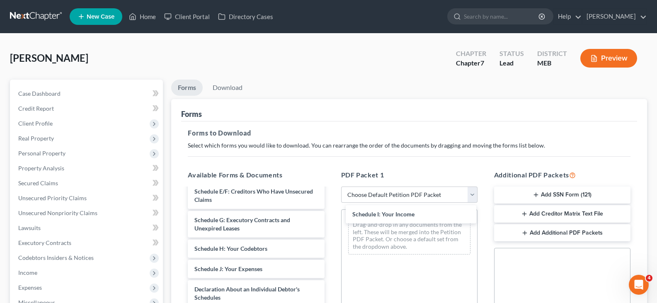
drag, startPoint x: 239, startPoint y: 278, endPoint x: 397, endPoint y: 215, distance: 169.7
click at [331, 215] on div "Schedule I: Your Income Voluntary Petition for Individuals Filing for Bankruptc…" at bounding box center [256, 273] width 150 height 418
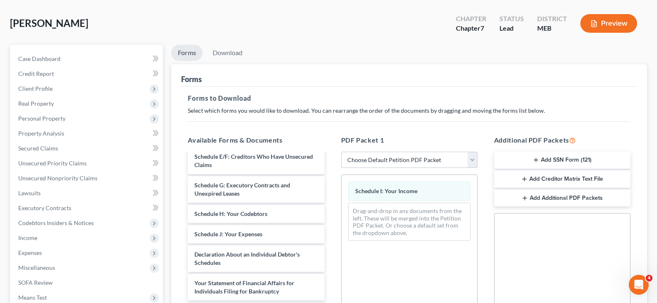
scroll to position [83, 0]
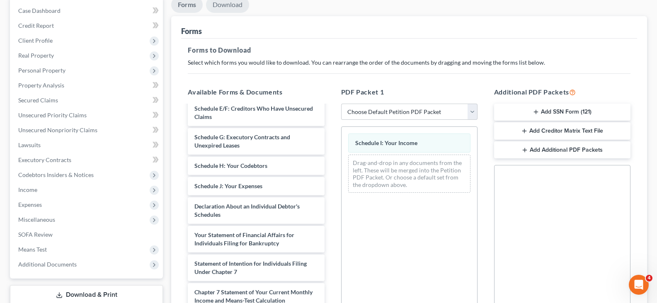
click at [225, 10] on link "Download" at bounding box center [227, 5] width 43 height 16
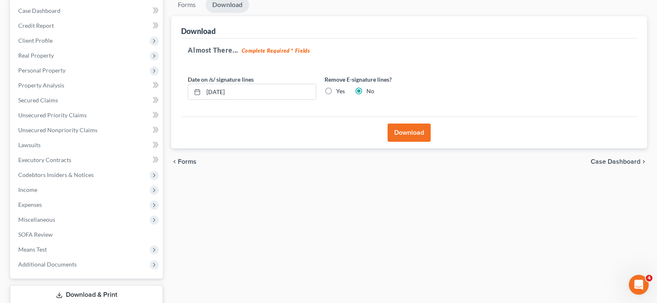
click at [403, 138] on button "Download" at bounding box center [408, 132] width 43 height 18
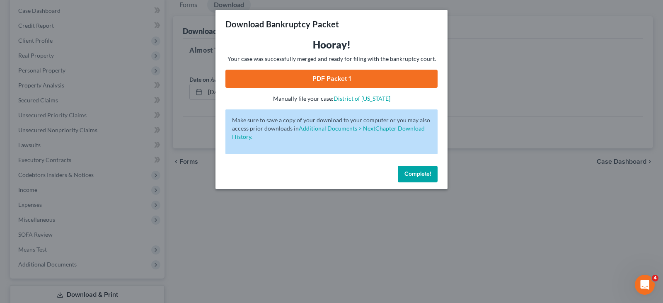
click at [338, 76] on link "PDF Packet 1" at bounding box center [331, 79] width 212 height 18
drag, startPoint x: 408, startPoint y: 173, endPoint x: 260, endPoint y: 188, distance: 149.0
click at [408, 173] on span "Complete!" at bounding box center [417, 173] width 27 height 7
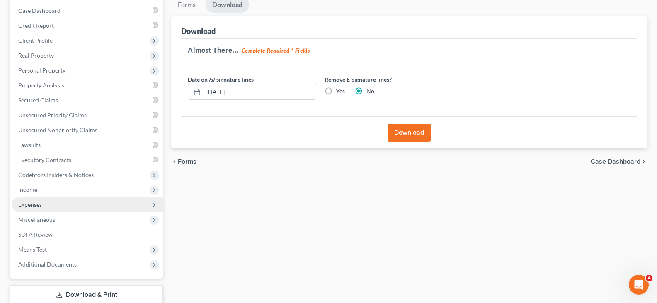
click at [17, 205] on span "Expenses" at bounding box center [87, 204] width 151 height 15
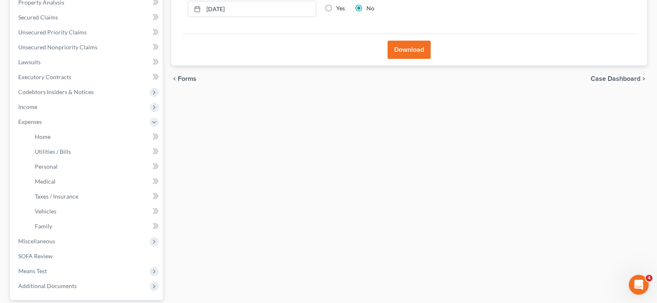
scroll to position [242, 0]
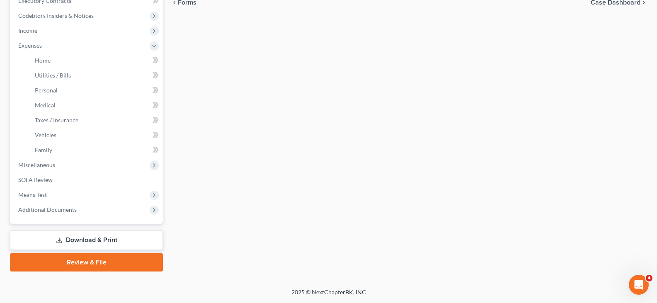
click at [85, 234] on link "Download & Print" at bounding box center [86, 239] width 153 height 19
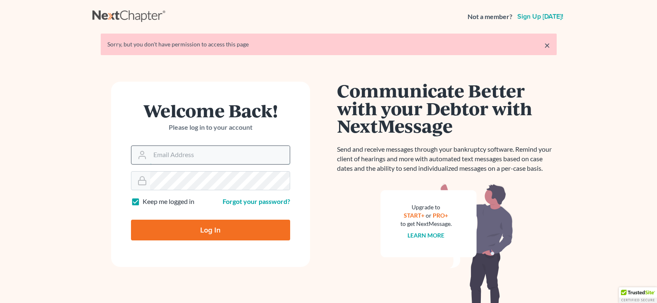
click at [178, 152] on input "Email Address" at bounding box center [220, 155] width 140 height 18
type input "[EMAIL_ADDRESS][DOMAIN_NAME]"
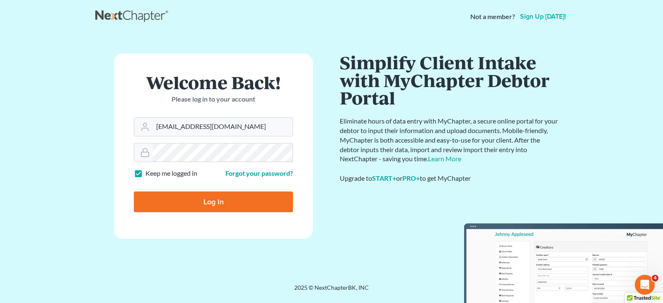
click at [134, 191] on input "Log In" at bounding box center [213, 201] width 159 height 21
type input "Thinking..."
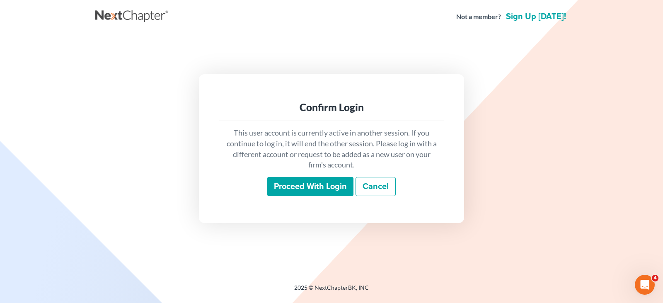
click at [280, 184] on input "Proceed with login" at bounding box center [310, 186] width 86 height 19
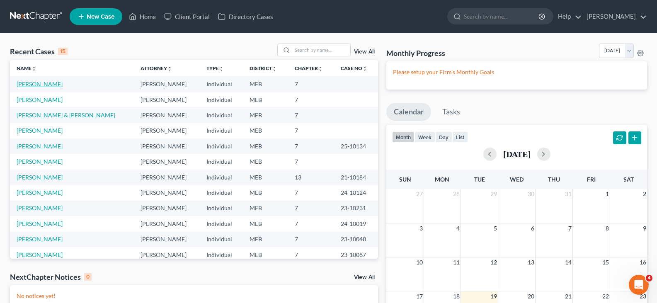
click at [43, 83] on link "[PERSON_NAME]" at bounding box center [40, 83] width 46 height 7
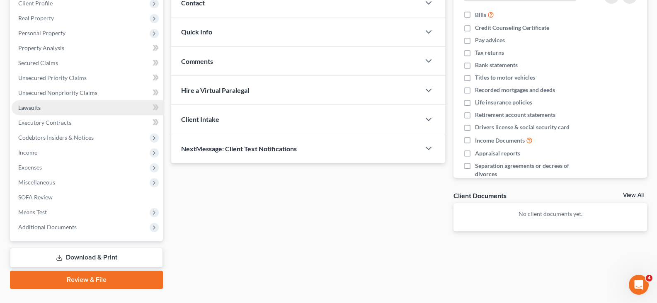
scroll to position [124, 0]
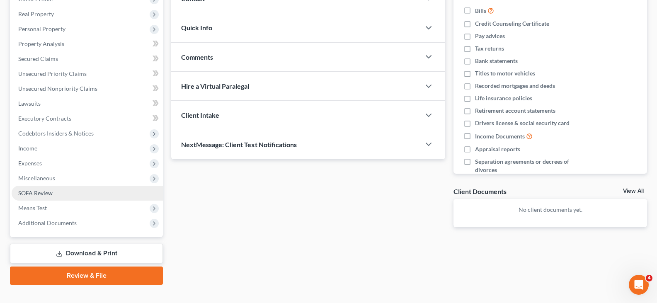
click at [57, 192] on link "SOFA Review" at bounding box center [87, 193] width 151 height 15
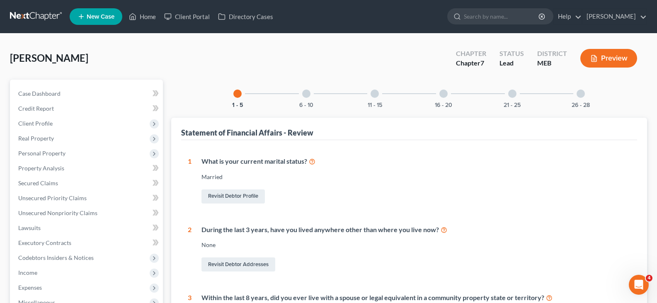
click at [584, 90] on div "26 - 28" at bounding box center [580, 94] width 28 height 28
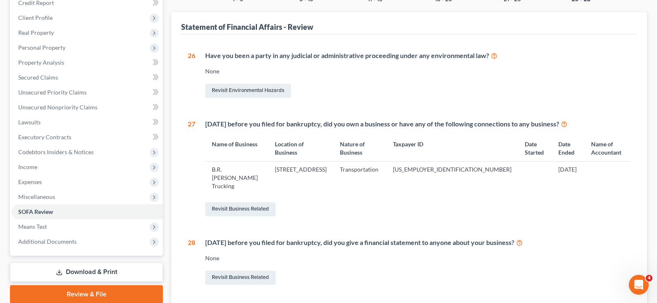
scroll to position [124, 0]
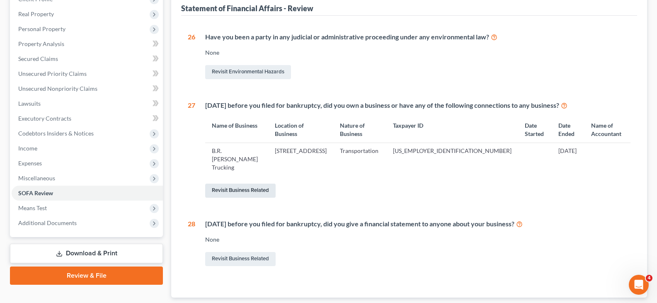
click at [235, 184] on link "Revisit Business Related" at bounding box center [240, 191] width 70 height 14
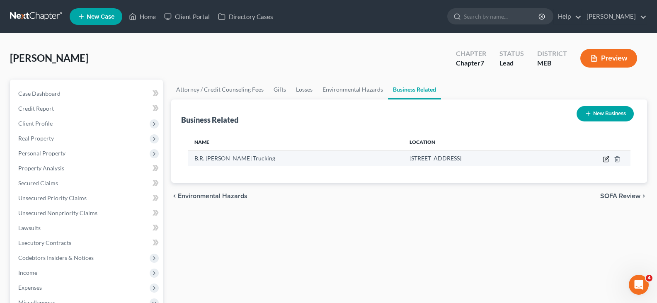
click at [604, 161] on icon "button" at bounding box center [605, 159] width 7 height 7
select select "sole_proprietor"
select select "20"
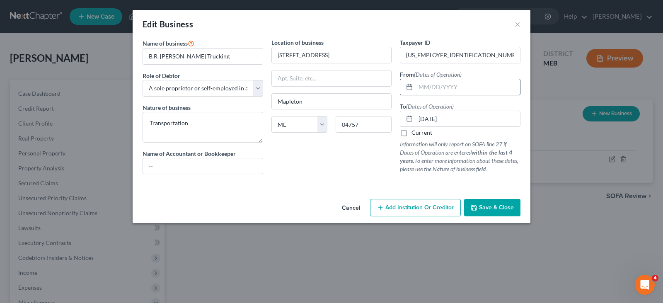
click at [439, 88] on input "text" at bounding box center [467, 87] width 104 height 16
type input "[DATE]"
click at [499, 208] on span "Save & Close" at bounding box center [496, 207] width 35 height 7
